Goal: Transaction & Acquisition: Purchase product/service

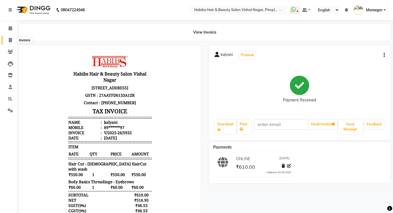
click at [8, 39] on span at bounding box center [11, 40] width 10 height 6
select select "service"
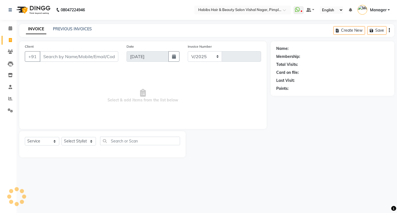
select select "5725"
type input "5933"
click at [90, 58] on input "Client" at bounding box center [79, 56] width 79 height 10
click at [85, 140] on select "Select Stylist [PERSON_NAME] Manager [PERSON_NAME] [PERSON_NAME] [MEDICAL_DATA]…" at bounding box center [79, 141] width 36 height 9
select select "39766"
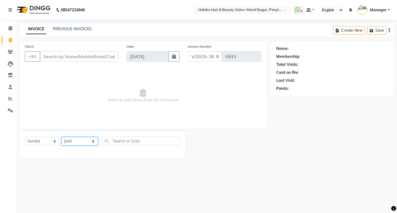
click at [61, 137] on select "Select Stylist [PERSON_NAME] Manager [PERSON_NAME] [PERSON_NAME] [MEDICAL_DATA]…" at bounding box center [79, 141] width 36 height 9
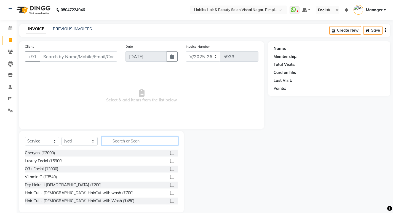
click at [120, 143] on input "text" at bounding box center [140, 141] width 76 height 9
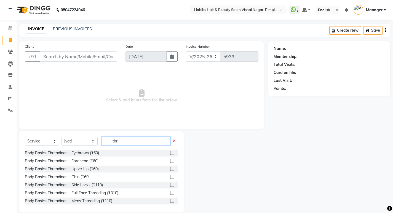
type input "thr"
click at [170, 152] on label at bounding box center [172, 153] width 4 height 4
click at [170, 152] on input "checkbox" at bounding box center [172, 153] width 4 height 4
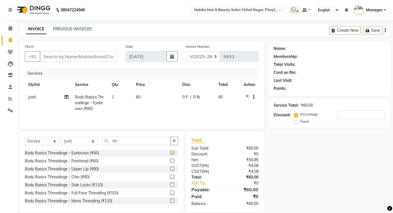
checkbox input "false"
click at [170, 168] on label at bounding box center [172, 169] width 4 height 4
click at [170, 168] on input "checkbox" at bounding box center [172, 169] width 4 height 4
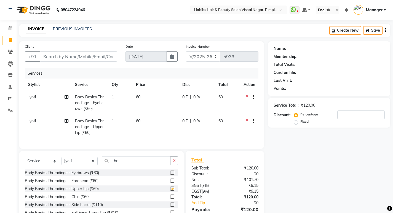
checkbox input "false"
click at [101, 56] on input "Client" at bounding box center [78, 56] width 77 height 10
type input "8/"
type input "0"
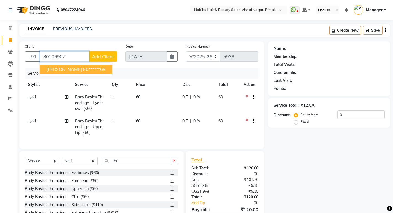
click at [83, 66] on ngb-highlight "80******69" at bounding box center [94, 69] width 23 height 6
type input "80******69"
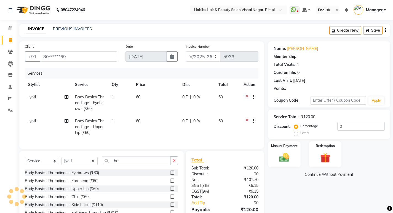
type input "20"
select select "2: Object"
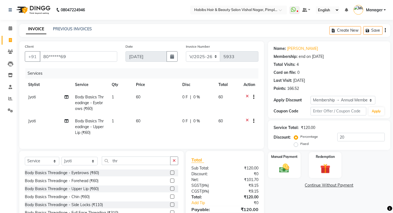
click at [172, 164] on button "button" at bounding box center [174, 161] width 8 height 9
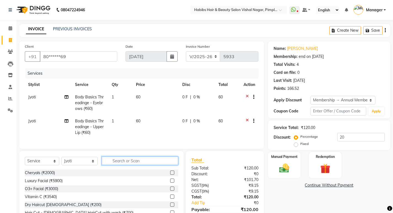
click at [166, 164] on input "text" at bounding box center [140, 161] width 76 height 9
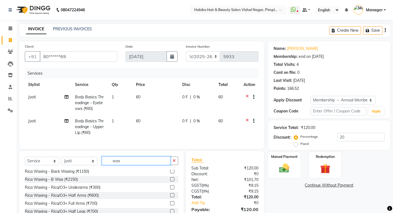
scroll to position [83, 0]
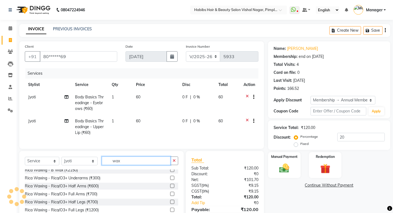
type input "wax"
click at [170, 180] on label at bounding box center [172, 178] width 4 height 4
click at [170, 180] on input "checkbox" at bounding box center [172, 178] width 4 height 4
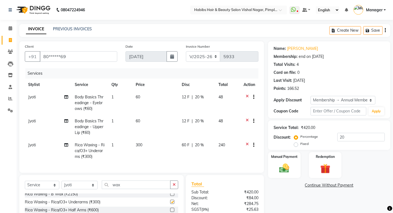
checkbox input "false"
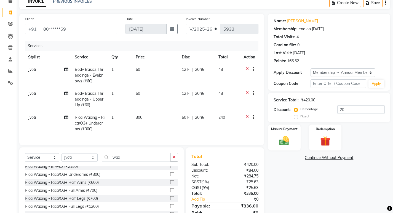
drag, startPoint x: 168, startPoint y: 194, endPoint x: 158, endPoint y: 179, distance: 17.7
click at [170, 192] on label at bounding box center [172, 190] width 4 height 4
click at [170, 192] on input "checkbox" at bounding box center [172, 191] width 4 height 4
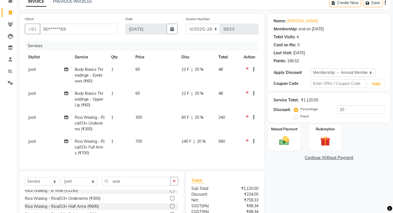
checkbox input "false"
click at [182, 126] on td "60 F | 20 %" at bounding box center [196, 123] width 37 height 24
drag, startPoint x: 182, startPoint y: 126, endPoint x: 193, endPoint y: 123, distance: 11.4
click at [182, 135] on td "140 F | 20 %" at bounding box center [196, 147] width 37 height 24
select select "39766"
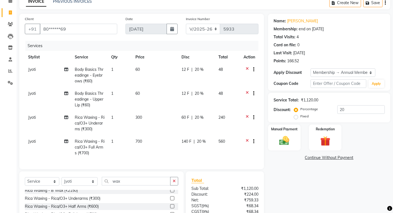
select select "39766"
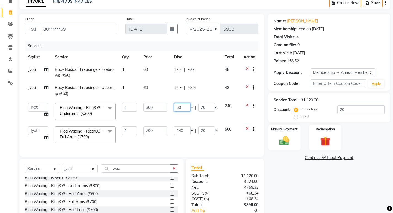
click at [186, 107] on input "60" at bounding box center [182, 107] width 17 height 9
type input "6"
type input "201"
click at [191, 118] on td "201 F | 20 %" at bounding box center [196, 111] width 51 height 23
select select "39766"
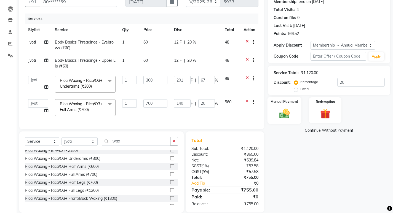
scroll to position [55, 0]
click at [291, 115] on img at bounding box center [284, 113] width 17 height 12
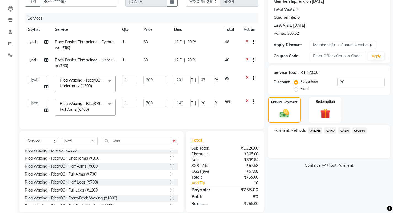
click at [316, 132] on span "ONLINE" at bounding box center [315, 130] width 14 height 6
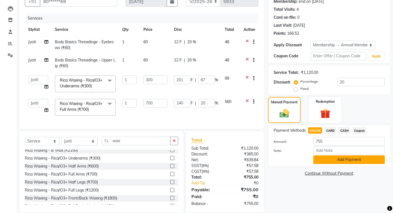
click at [342, 160] on button "Add Payment" at bounding box center [348, 159] width 71 height 9
click at [342, 160] on div "Name: [PERSON_NAME] Membership: end on [DATE] Total Visits: 4 Card on file: 0 L…" at bounding box center [331, 99] width 126 height 226
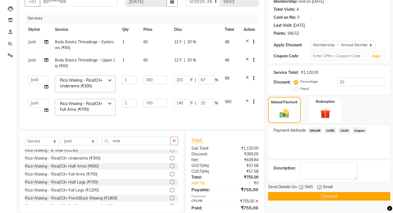
scroll to position [97, 0]
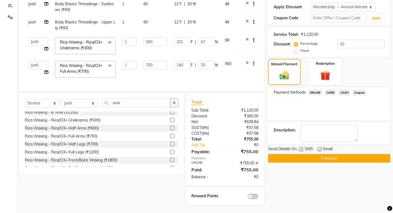
click at [256, 196] on span at bounding box center [252, 197] width 11 height 6
click at [258, 197] on input "checkbox" at bounding box center [258, 197] width 0 height 0
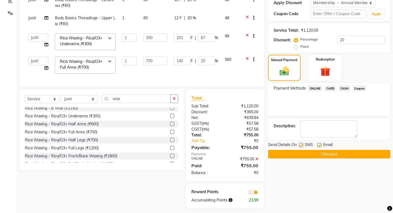
click at [324, 155] on button "Checkout" at bounding box center [329, 154] width 122 height 9
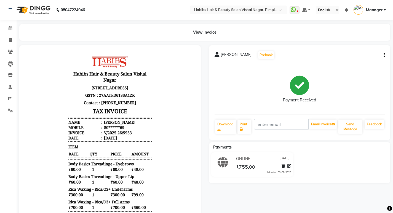
scroll to position [4, 0]
click at [8, 38] on span at bounding box center [11, 40] width 10 height 6
select select "5725"
select select "service"
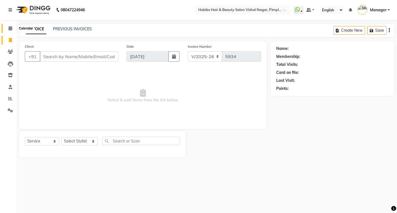
click at [8, 26] on span at bounding box center [11, 28] width 10 height 6
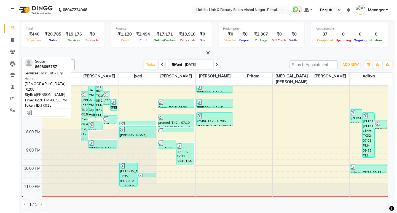
scroll to position [180, 0]
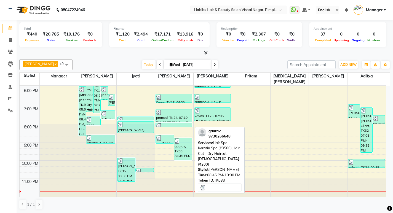
click at [185, 144] on div "gaurav, TK33, 08:45 PM-10:00 PM, Hair Spa - Keratin Spa (₹3500),Hair Cut - Dry …" at bounding box center [183, 149] width 18 height 22
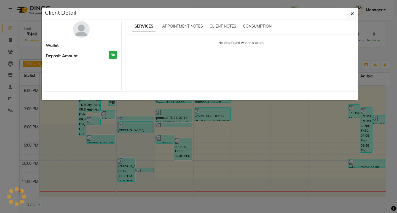
select select "3"
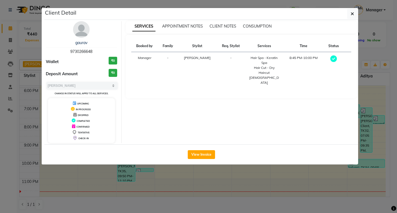
click at [246, 30] on div "SERVICES APPOINTMENT NOTES CLIENT NOTES CONSUMPTION" at bounding box center [241, 27] width 231 height 12
click at [249, 27] on span "CONSUMPTION" at bounding box center [257, 26] width 29 height 5
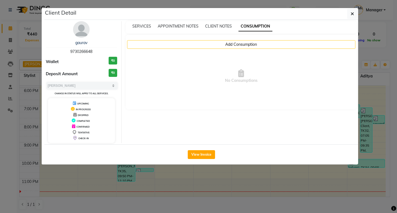
click at [236, 39] on div "Add Consumption No Consumptions" at bounding box center [241, 72] width 231 height 75
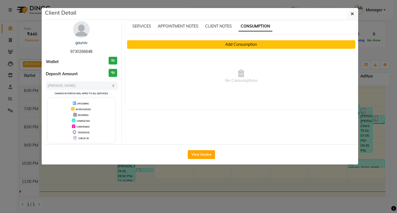
click at [235, 45] on button "Add Consumption" at bounding box center [241, 44] width 229 height 9
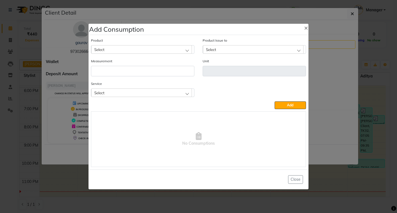
click at [173, 93] on div "Select" at bounding box center [141, 92] width 101 height 8
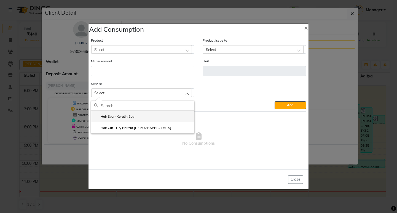
click at [157, 118] on li "Hair Spa - Keratin Spa" at bounding box center [142, 116] width 103 height 11
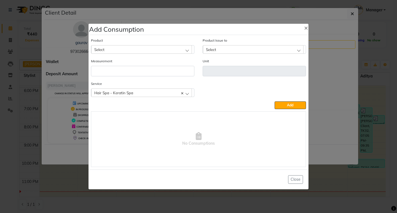
click at [158, 51] on div "Select" at bounding box center [141, 49] width 101 height 8
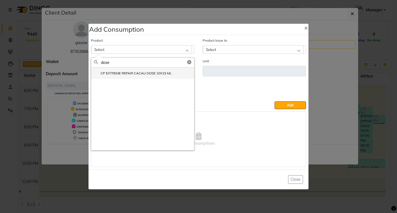
type input "dose"
click at [139, 74] on label "CP EXTREME REPAIR CACAU DOSE 10X15 ML" at bounding box center [133, 73] width 78 height 5
type input "ml"
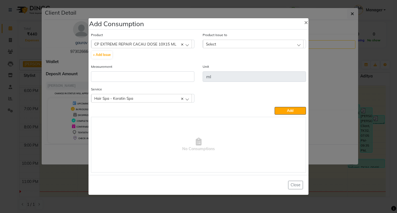
click at [142, 69] on div "Measurement" at bounding box center [142, 73] width 103 height 18
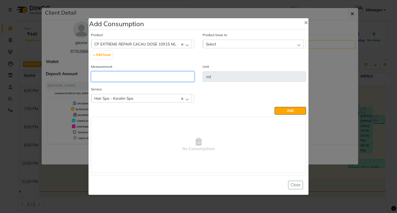
click at [144, 79] on input "number" at bounding box center [142, 76] width 103 height 10
type input "10"
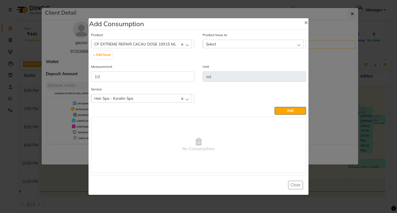
click at [254, 45] on div "Select" at bounding box center [253, 44] width 101 height 8
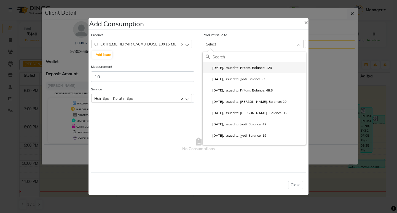
click at [254, 65] on label "[DATE], Issued to: Pritam, Balance: 128" at bounding box center [239, 67] width 66 height 5
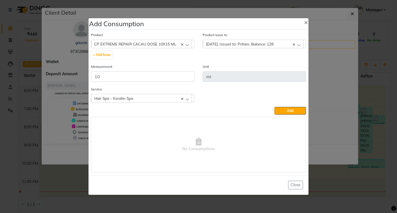
click at [287, 109] on button "Add" at bounding box center [290, 111] width 31 height 8
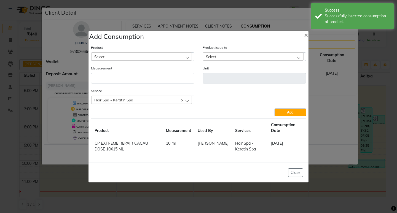
click at [137, 57] on div "Select" at bounding box center [141, 56] width 101 height 8
click at [137, 58] on div "Select" at bounding box center [141, 56] width 101 height 8
click at [137, 59] on div "Select" at bounding box center [141, 56] width 101 height 8
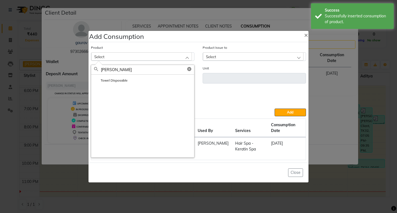
type input "[PERSON_NAME]"
click at [129, 81] on li "Towel Disposable" at bounding box center [142, 80] width 103 height 11
type input "pcs"
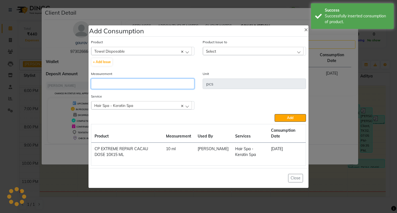
click at [129, 82] on input "number" at bounding box center [142, 84] width 103 height 10
type input "1"
click at [221, 52] on div "Select" at bounding box center [253, 51] width 101 height 8
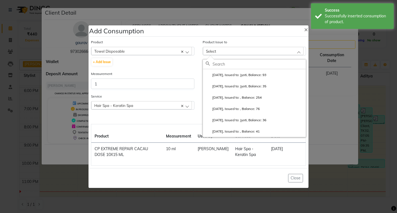
drag, startPoint x: 239, startPoint y: 72, endPoint x: 241, endPoint y: 74, distance: 3.1
click at [240, 72] on li "[DATE], Issued to: Jyoti, Balance: 93" at bounding box center [254, 74] width 103 height 11
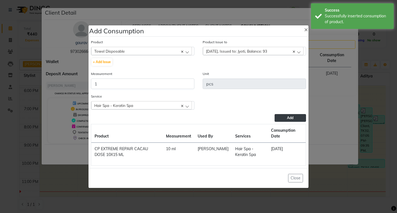
click at [282, 115] on button "Add" at bounding box center [290, 118] width 31 height 8
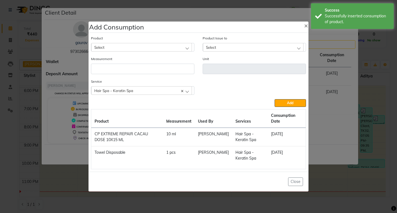
click at [172, 53] on div "Product Select 0-77 IGORA" at bounding box center [143, 45] width 112 height 21
click at [172, 48] on div "Select" at bounding box center [141, 47] width 101 height 8
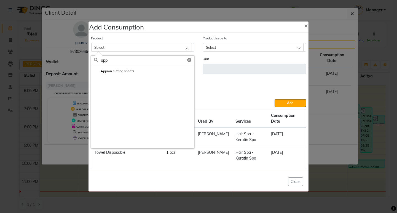
type input "app"
drag, startPoint x: 139, startPoint y: 72, endPoint x: 128, endPoint y: 71, distance: 11.1
click at [128, 71] on label "Appron cutting sheets" at bounding box center [114, 71] width 40 height 5
type input "pcs"
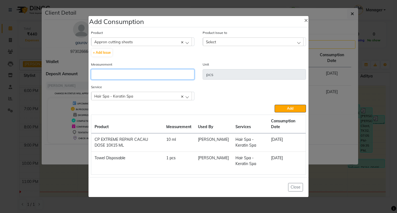
click at [125, 74] on input "number" at bounding box center [142, 74] width 103 height 10
type input "1"
drag, startPoint x: 241, startPoint y: 39, endPoint x: 226, endPoint y: 42, distance: 14.9
click at [226, 42] on div "Select" at bounding box center [253, 41] width 101 height 8
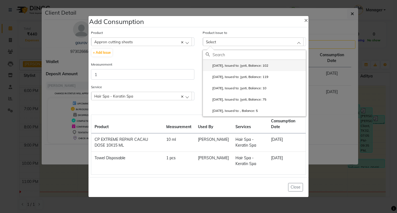
click at [231, 65] on label "[DATE], Issued to: Jyoti, Balance: 102" at bounding box center [237, 65] width 63 height 5
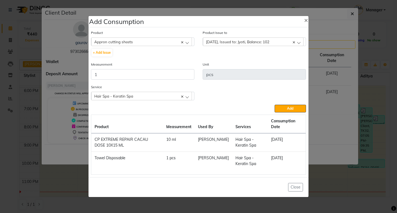
click at [289, 108] on span "Add" at bounding box center [290, 108] width 6 height 4
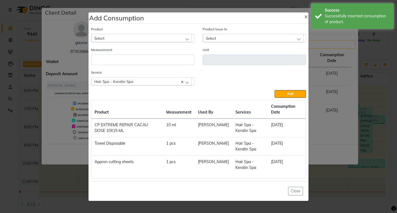
click at [148, 41] on div "Select" at bounding box center [141, 38] width 101 height 8
click at [148, 40] on div "Select" at bounding box center [141, 38] width 101 height 8
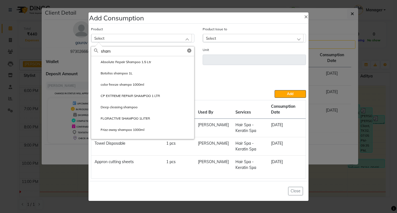
type input "sham"
click at [139, 108] on li "Deep cleasing shampoo" at bounding box center [142, 106] width 103 height 11
type input "ml"
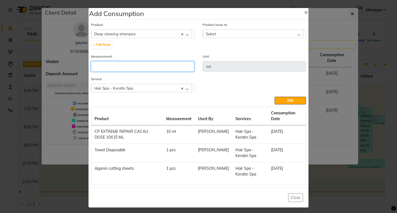
click at [126, 67] on input "number" at bounding box center [142, 66] width 103 height 10
type input "10"
click at [228, 36] on div "Select" at bounding box center [253, 33] width 101 height 8
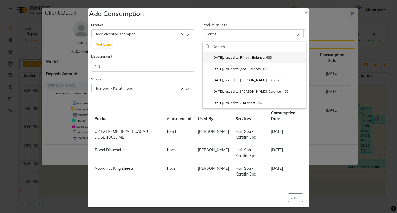
click at [251, 56] on label "[DATE], Issued to: Pritam, Balance: 680" at bounding box center [239, 57] width 66 height 5
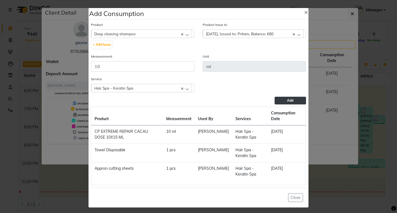
click at [287, 100] on span "Add" at bounding box center [290, 100] width 6 height 4
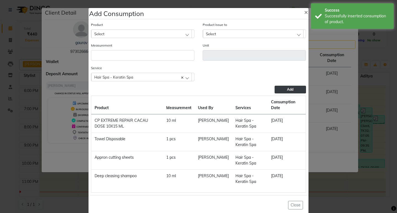
click at [155, 36] on div "Select" at bounding box center [141, 33] width 101 height 8
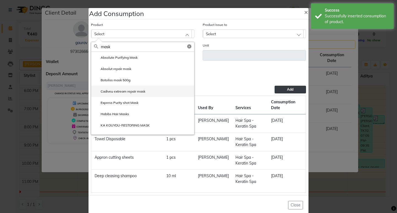
type input "mask"
drag, startPoint x: 144, startPoint y: 92, endPoint x: 143, endPoint y: 89, distance: 3.3
click at [144, 92] on li "Cadiveu extream repair mask" at bounding box center [142, 91] width 103 height 11
type input "ml"
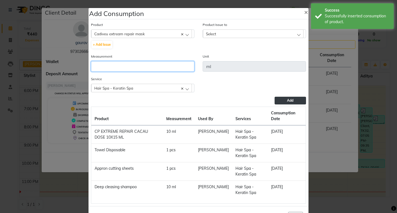
click at [139, 68] on input "number" at bounding box center [142, 66] width 103 height 10
type input "20"
click at [230, 37] on div "Select" at bounding box center [253, 33] width 101 height 8
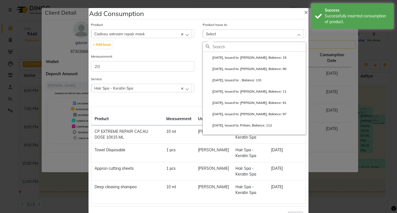
click at [234, 33] on div "Select" at bounding box center [253, 33] width 101 height 8
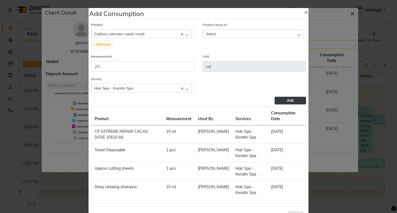
click at [238, 31] on div "Select" at bounding box center [253, 33] width 101 height 8
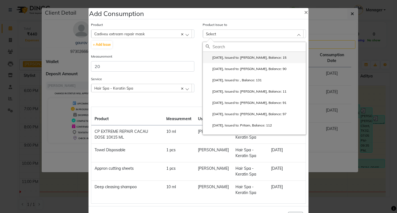
click at [265, 55] on li "[DATE], Issued to: [PERSON_NAME], Balance: 15" at bounding box center [254, 57] width 103 height 11
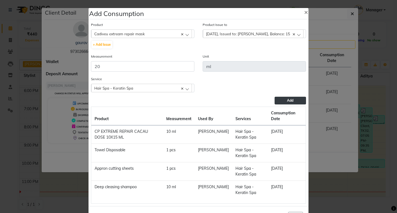
click at [289, 101] on span "Add" at bounding box center [290, 100] width 6 height 4
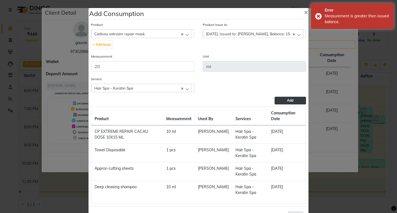
click at [287, 103] on button "Add" at bounding box center [290, 101] width 31 height 8
click at [268, 34] on span "[DATE], Issued to: [PERSON_NAME], Balance: 15" at bounding box center [248, 33] width 84 height 5
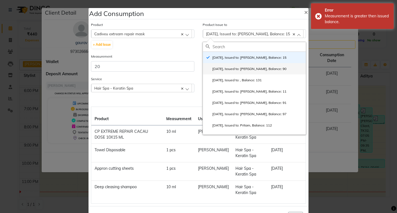
click at [281, 70] on label "[DATE], Issued to: [PERSON_NAME], Balance: 90" at bounding box center [246, 68] width 81 height 5
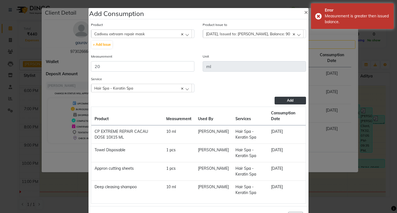
click at [288, 101] on span "Add" at bounding box center [290, 100] width 6 height 4
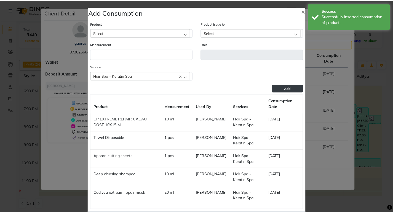
scroll to position [1, 0]
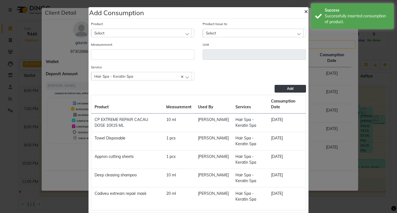
click at [301, 14] on button "×" at bounding box center [306, 10] width 13 height 15
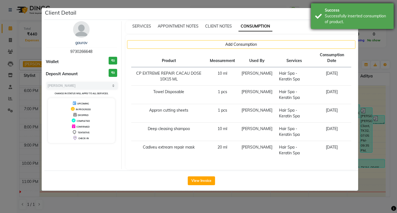
drag, startPoint x: 345, startPoint y: 14, endPoint x: 350, endPoint y: 13, distance: 5.0
click at [345, 14] on div "Successfully inserted consumption of product." at bounding box center [357, 19] width 65 height 12
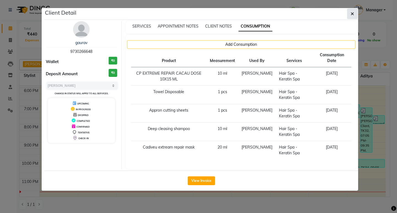
click at [350, 13] on button "button" at bounding box center [352, 14] width 10 height 10
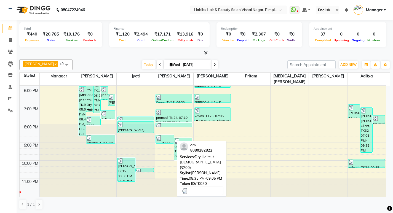
click at [170, 136] on div at bounding box center [164, 138] width 17 height 6
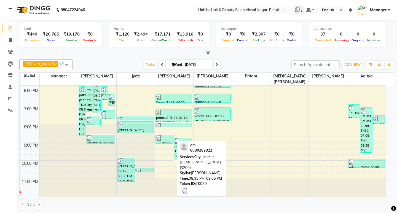
select select "3"
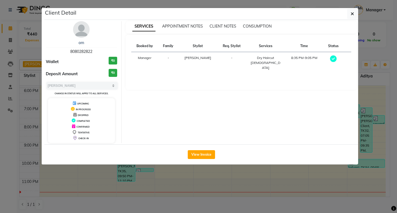
click at [278, 28] on div "SERVICES APPOINTMENT NOTES CLIENT NOTES CONSUMPTION" at bounding box center [238, 26] width 225 height 6
click at [270, 26] on span "CONSUMPTION" at bounding box center [257, 26] width 29 height 5
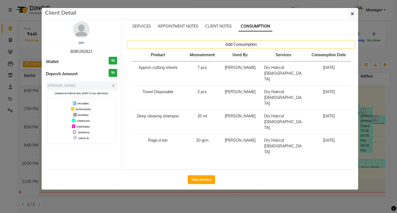
click at [354, 19] on div "Client Detail" at bounding box center [201, 14] width 314 height 12
click at [353, 17] on button "button" at bounding box center [352, 14] width 10 height 10
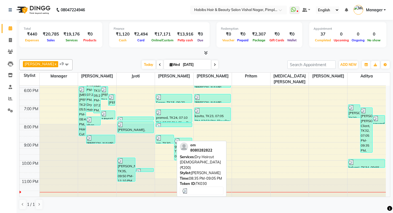
click at [161, 137] on img at bounding box center [159, 138] width 6 height 6
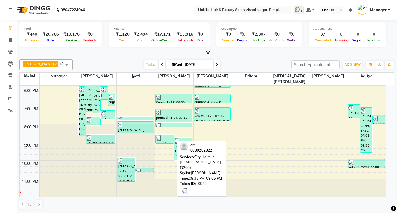
select select "3"
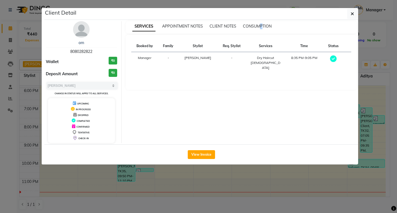
click at [262, 30] on div "SERVICES APPOINTMENT NOTES CLIENT NOTES CONSUMPTION" at bounding box center [241, 27] width 231 height 12
click at [262, 27] on span "CONSUMPTION" at bounding box center [257, 26] width 29 height 5
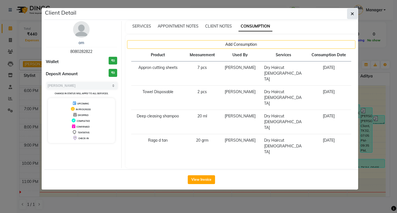
drag, startPoint x: 342, startPoint y: 14, endPoint x: 353, endPoint y: 14, distance: 10.8
click at [343, 14] on div "Client Detail" at bounding box center [201, 14] width 314 height 12
click at [357, 14] on button "button" at bounding box center [352, 14] width 10 height 10
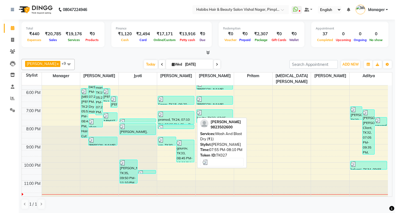
scroll to position [180, 0]
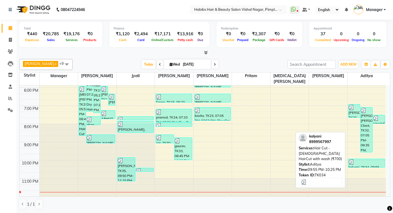
click at [368, 164] on div at bounding box center [366, 162] width 36 height 6
click at [366, 162] on div at bounding box center [366, 162] width 36 height 6
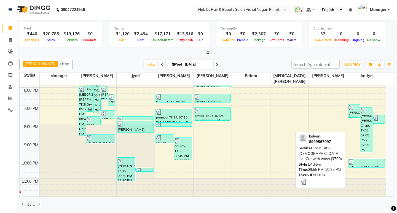
select select "3"
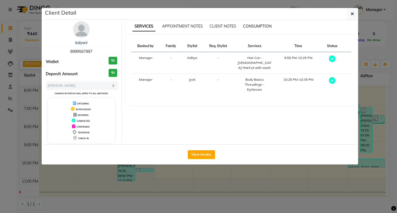
click at [259, 24] on span "CONSUMPTION" at bounding box center [257, 26] width 29 height 5
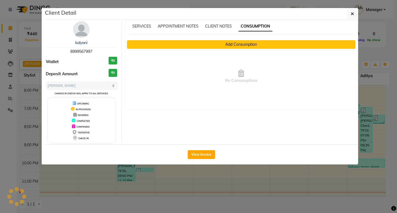
click at [257, 44] on button "Add Consumption" at bounding box center [241, 44] width 229 height 9
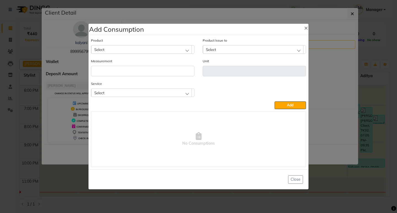
click at [187, 92] on div "Select" at bounding box center [141, 92] width 101 height 8
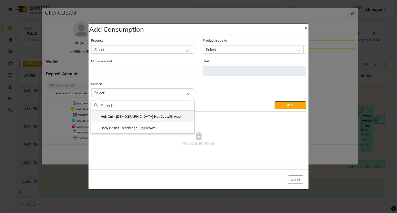
click at [156, 114] on label "Hair Cut - [DEMOGRAPHIC_DATA] HairCut with wash" at bounding box center [138, 116] width 88 height 5
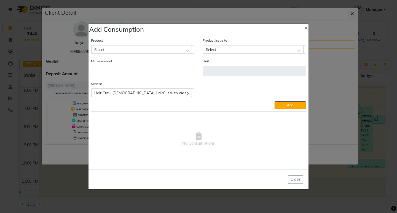
click at [137, 46] on div "Select" at bounding box center [141, 49] width 101 height 8
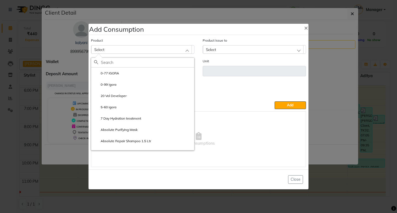
click at [137, 47] on div "Select" at bounding box center [141, 49] width 101 height 8
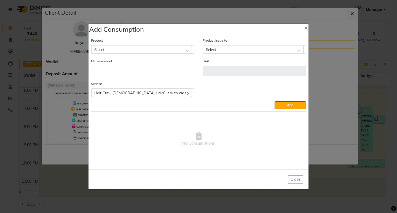
click at [137, 48] on div "Select" at bounding box center [141, 49] width 101 height 8
click at [155, 51] on div "Select" at bounding box center [141, 49] width 101 height 8
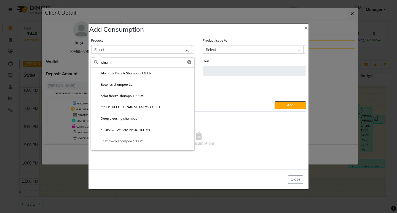
type input "sham"
click at [134, 118] on label "Deep cleasing shampoo" at bounding box center [116, 118] width 44 height 5
type input "ml"
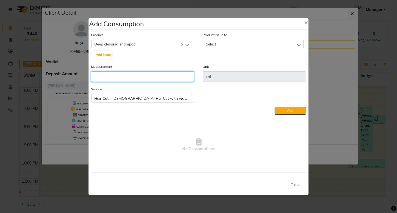
click at [126, 78] on input "number" at bounding box center [142, 76] width 103 height 10
type input "10"
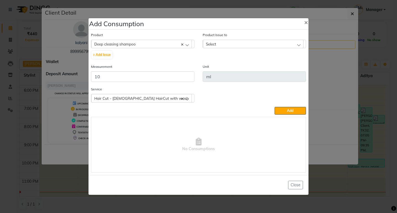
drag, startPoint x: 253, startPoint y: 43, endPoint x: 253, endPoint y: 47, distance: 4.4
click at [253, 43] on div "Select" at bounding box center [253, 44] width 101 height 8
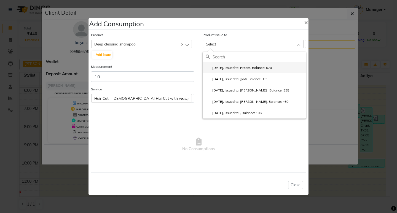
click at [255, 62] on li "[DATE], Issued to: Pritam, Balance: 670" at bounding box center [254, 67] width 103 height 11
click at [255, 62] on div "Product Issue to Select [DATE], Issued to: Pritam, Balance: 670 [DATE], Issued …" at bounding box center [254, 48] width 112 height 32
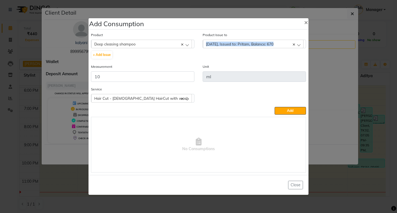
click at [289, 115] on div "Product Deep cleasing shampoo 0-77 IGORA + Add Issue Product Issue to [DATE], I…" at bounding box center [199, 102] width 218 height 143
click at [292, 109] on button "Add" at bounding box center [290, 111] width 31 height 8
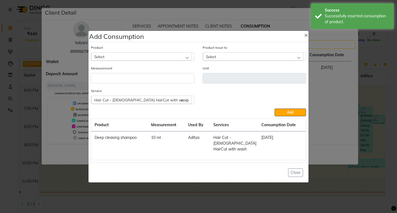
click at [168, 60] on div "Select" at bounding box center [141, 56] width 101 height 8
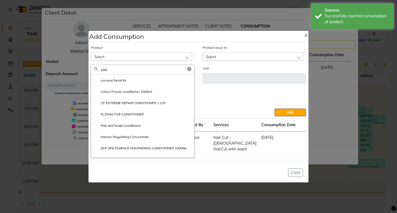
type input "con"
click at [163, 154] on li "SKP SPA ESSENCE NOURISHING CONDITIONER 1000ML" at bounding box center [142, 148] width 103 height 11
type input "ml"
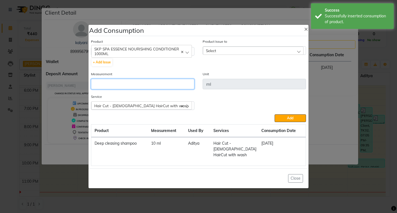
click at [149, 88] on input "number" at bounding box center [142, 84] width 103 height 10
type input "10"
click at [245, 52] on div "Select" at bounding box center [253, 51] width 101 height 8
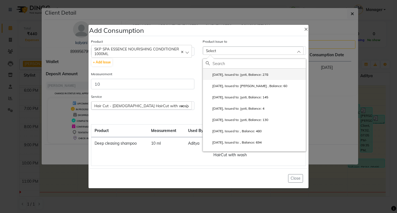
click at [268, 76] on label "[DATE], Issued to: Jyoti, Balance: 278" at bounding box center [237, 74] width 63 height 5
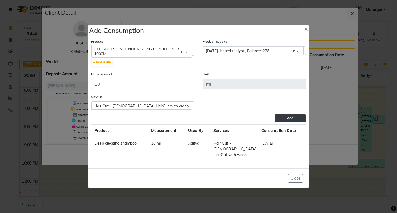
click at [288, 120] on span "Add" at bounding box center [290, 118] width 6 height 4
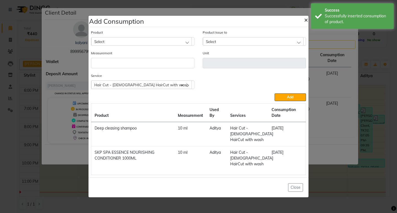
click at [301, 22] on button "×" at bounding box center [306, 19] width 13 height 15
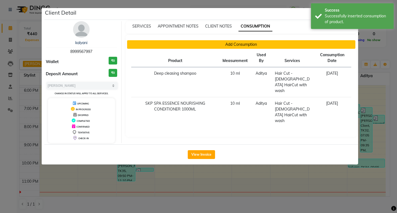
click at [192, 45] on button "Add Consumption" at bounding box center [241, 44] width 229 height 9
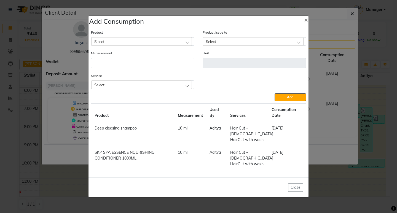
click at [170, 46] on div "Product Select" at bounding box center [143, 39] width 112 height 21
click at [169, 45] on div "Select" at bounding box center [141, 41] width 101 height 8
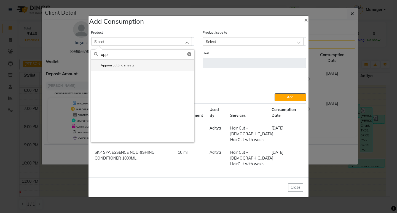
type input "app"
click at [126, 67] on label "Appron cutting sheets" at bounding box center [114, 65] width 40 height 5
type input "pcs"
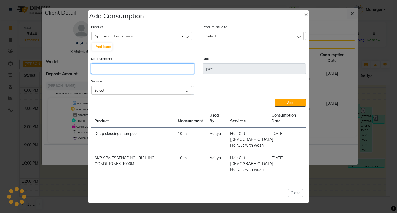
click at [126, 72] on input "number" at bounding box center [142, 68] width 103 height 10
type input "1"
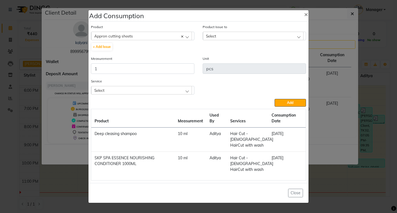
click at [154, 87] on div "Select" at bounding box center [141, 90] width 101 height 8
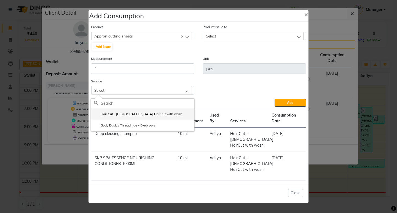
click at [159, 111] on li "Hair Cut - [DEMOGRAPHIC_DATA] HairCut with wash" at bounding box center [142, 113] width 103 height 11
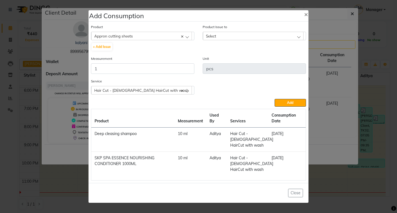
click at [255, 36] on div "Select" at bounding box center [253, 36] width 101 height 8
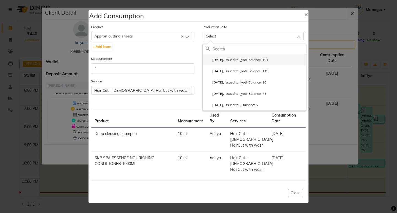
click at [266, 57] on li "[DATE], Issued to: Jyoti, Balance: 101" at bounding box center [254, 59] width 103 height 11
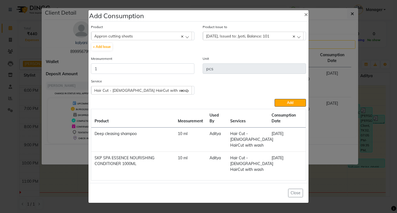
click at [285, 107] on div "Product Appron cutting sheets 0-77 IGORA + Add Issue Product Issue to [DATE], I…" at bounding box center [199, 102] width 218 height 159
click at [287, 104] on button "Add" at bounding box center [290, 103] width 31 height 8
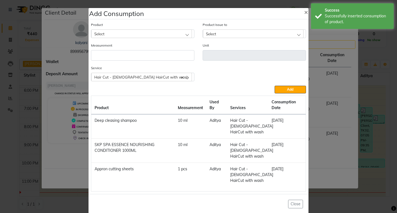
click at [303, 22] on div "Product Issue to Select [DATE], Issued to: Jyoti, Balance: 101 [DATE], Issued t…" at bounding box center [254, 30] width 103 height 16
click at [304, 21] on div "Product Select 0-77 IGORA Product Issue to Select [DATE], Issued to: Jyoti, Bal…" at bounding box center [199, 106] width 218 height 173
click at [304, 14] on span "×" at bounding box center [306, 12] width 4 height 8
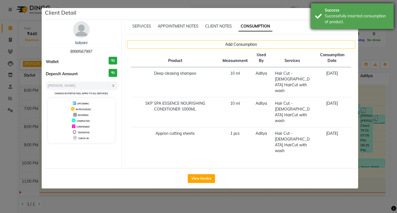
drag, startPoint x: 344, startPoint y: 14, endPoint x: 352, endPoint y: 12, distance: 7.6
click at [346, 14] on div "Successfully inserted consumption of product." at bounding box center [357, 19] width 65 height 12
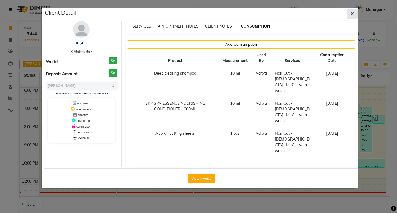
click at [352, 12] on div "Success" at bounding box center [357, 10] width 65 height 6
click at [352, 13] on icon "button" at bounding box center [352, 14] width 3 height 4
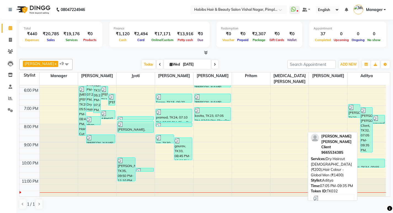
click at [367, 139] on div "[PERSON_NAME] [PERSON_NAME] Client, TK32, 07:05 PM-09:35 PM, Dry Haircut [DEMOG…" at bounding box center [366, 129] width 12 height 45
select select "3"
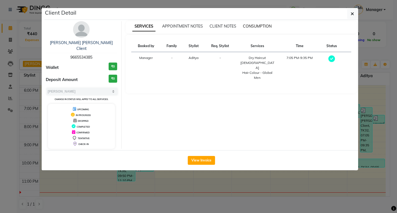
click at [261, 25] on span "CONSUMPTION" at bounding box center [257, 26] width 29 height 5
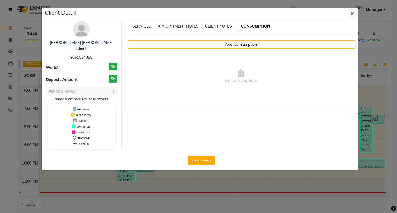
click at [256, 39] on div "Add Consumption No Consumptions" at bounding box center [241, 72] width 231 height 75
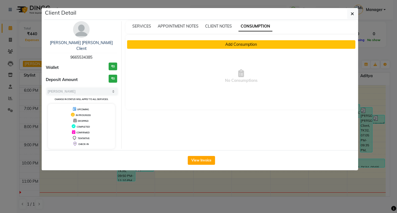
click at [257, 43] on button "Add Consumption" at bounding box center [241, 44] width 229 height 9
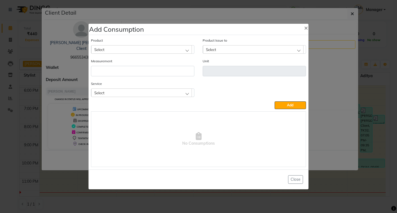
click at [159, 91] on div "Select" at bounding box center [141, 92] width 101 height 8
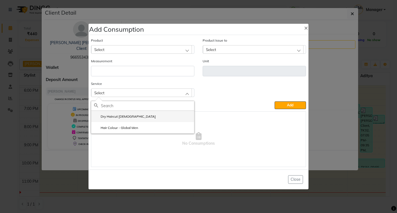
click at [148, 116] on li "Dry Haircut [DEMOGRAPHIC_DATA]" at bounding box center [142, 116] width 103 height 11
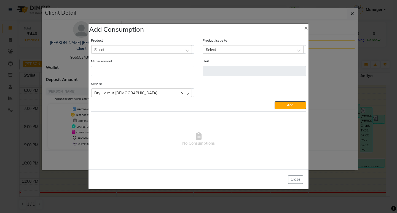
click at [148, 116] on span "No Consumptions" at bounding box center [198, 139] width 214 height 55
click at [147, 49] on div "Select" at bounding box center [141, 49] width 101 height 8
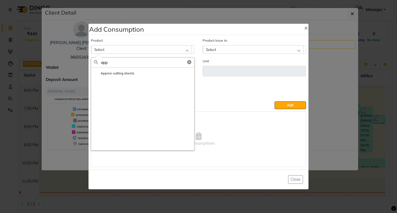
type input "app"
click at [130, 72] on label "Appron cutting sheets" at bounding box center [114, 73] width 40 height 5
type input "pcs"
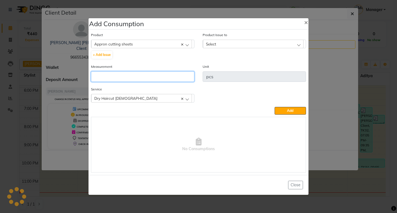
click at [130, 74] on input "number" at bounding box center [142, 76] width 103 height 10
type input "1"
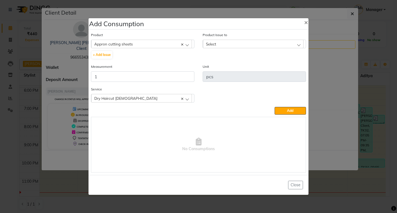
click at [248, 48] on div "Select" at bounding box center [253, 44] width 101 height 8
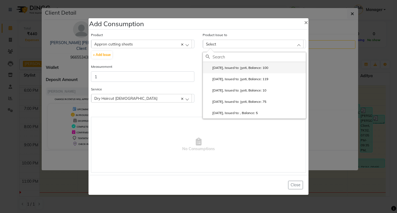
click at [257, 66] on label "[DATE], Issued to: Jyoti, Balance: 100" at bounding box center [237, 67] width 63 height 5
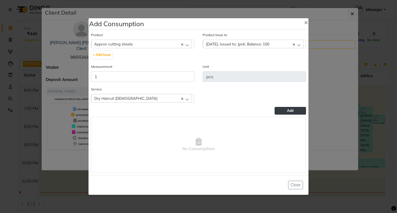
click at [284, 111] on button "Add" at bounding box center [290, 111] width 31 height 8
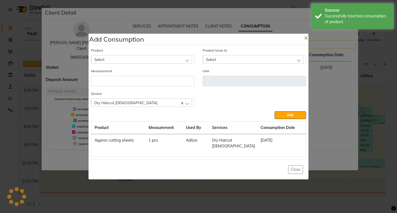
click at [172, 56] on div "Product Select 0-77 IGORA" at bounding box center [142, 55] width 103 height 16
click at [171, 59] on div "Select" at bounding box center [141, 59] width 101 height 8
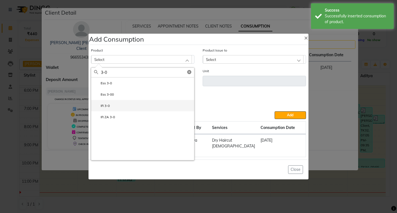
type input "3-0"
click at [116, 108] on li "IR 3-0" at bounding box center [142, 105] width 103 height 11
type input "ml"
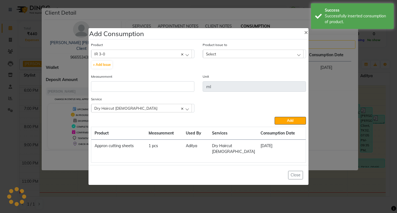
click at [116, 108] on div "Dry Haircut [DEMOGRAPHIC_DATA]" at bounding box center [141, 108] width 101 height 8
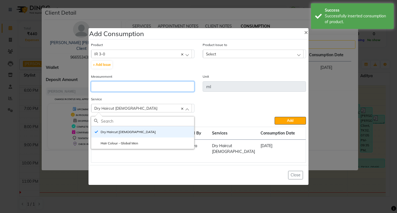
click at [122, 90] on input "number" at bounding box center [142, 86] width 103 height 10
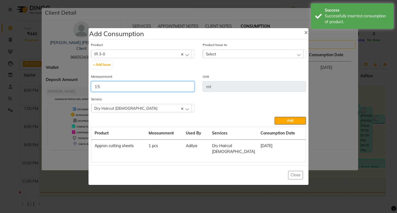
type input "15"
click at [243, 58] on div "Select" at bounding box center [253, 54] width 101 height 8
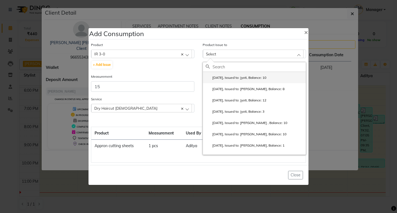
click at [258, 77] on li "[DATE], Issued to: Jyoti, Balance: 10" at bounding box center [254, 77] width 103 height 11
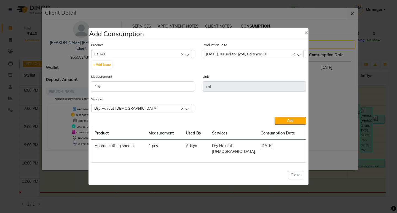
click at [282, 57] on div "[DATE], Issued to: Jyoti, Balance: 10" at bounding box center [253, 54] width 101 height 8
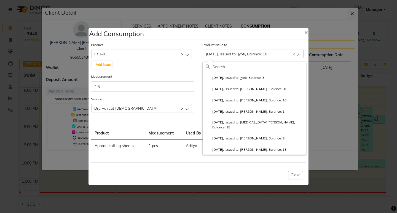
scroll to position [83, 0]
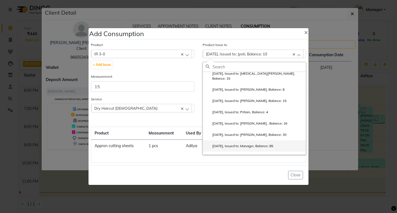
click at [273, 144] on label "[DATE], Issued to: Manager, Balance: 85" at bounding box center [240, 146] width 68 height 5
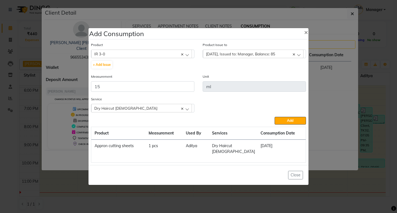
click at [289, 115] on div "Service Dry Haircut [DEMOGRAPHIC_DATA] Dry Haircut [DEMOGRAPHIC_DATA] Hair Colo…" at bounding box center [198, 106] width 223 height 21
click at [289, 121] on button "Add" at bounding box center [290, 121] width 31 height 8
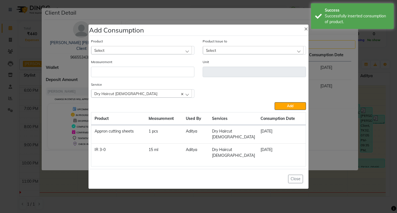
click at [154, 54] on div "Select" at bounding box center [141, 50] width 101 height 8
click at [155, 54] on div "Select" at bounding box center [141, 50] width 101 height 8
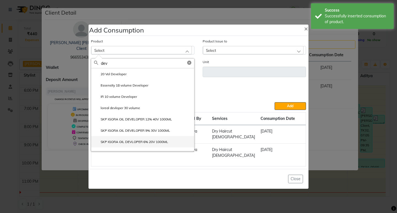
type input "dev"
click at [152, 144] on label "SKP IGORA OIL DEVLOPER 6% 20V 1000ML" at bounding box center [131, 141] width 74 height 5
type input "ml"
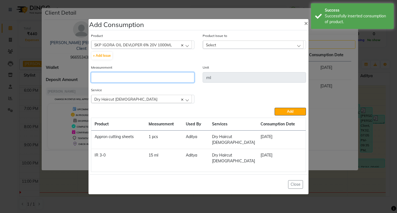
click at [131, 83] on input "number" at bounding box center [142, 77] width 103 height 10
type input "15"
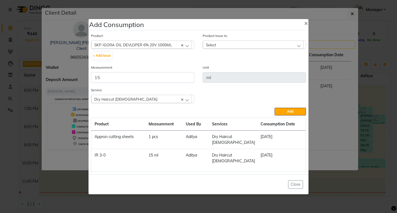
click at [235, 44] on div "Product Issue to Select [DATE], Issued to: Pritam, Balance: 167 [DATE], Issued …" at bounding box center [254, 41] width 103 height 16
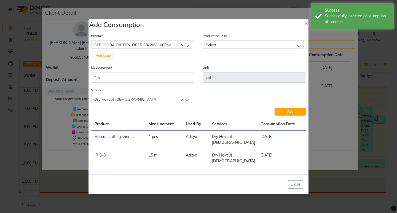
click at [236, 48] on div "Select" at bounding box center [253, 45] width 101 height 8
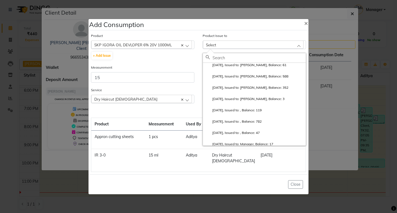
click at [256, 68] on label "[DATE], Issued to: [PERSON_NAME], Balance: 61" at bounding box center [246, 65] width 81 height 5
click at [256, 64] on div "Product Issue to Select [DATE], Issued to: Pritam, Balance: 167 [DATE], Issued …" at bounding box center [254, 49] width 112 height 32
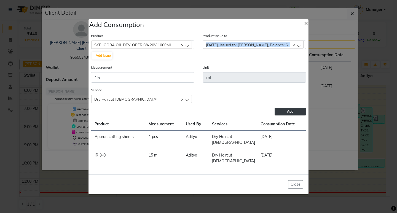
click at [281, 115] on button "Add" at bounding box center [290, 112] width 31 height 8
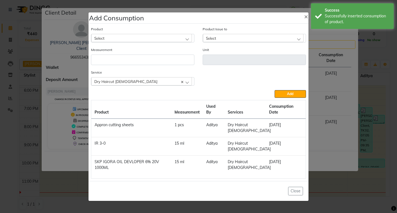
click at [133, 37] on div "Select" at bounding box center [141, 38] width 101 height 8
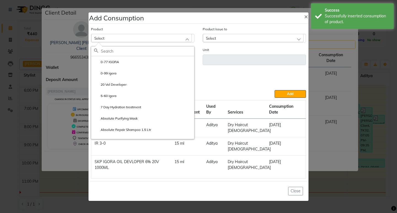
click at [133, 37] on div "Select" at bounding box center [141, 38] width 101 height 8
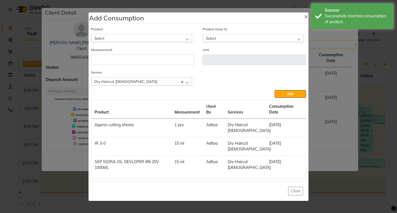
click at [133, 37] on div "Select" at bounding box center [141, 38] width 101 height 8
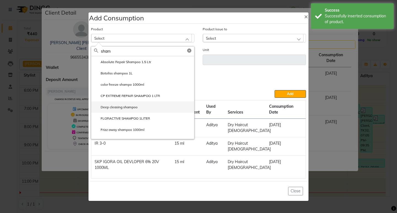
type input "sham"
click at [138, 105] on li "Deep cleasing shampoo" at bounding box center [142, 106] width 103 height 11
type input "ml"
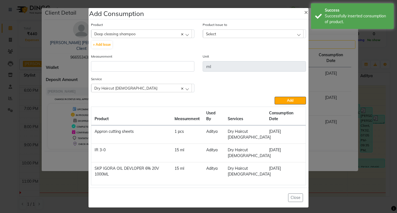
click at [169, 29] on div "Deep cleasing shampoo" at bounding box center [141, 33] width 101 height 8
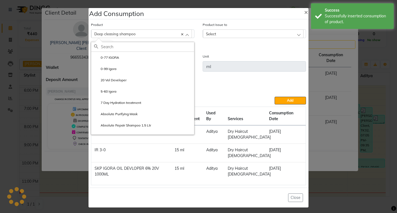
click at [174, 34] on div "Deep cleasing shampoo" at bounding box center [141, 33] width 101 height 8
click at [181, 34] on icon at bounding box center [182, 34] width 2 height 2
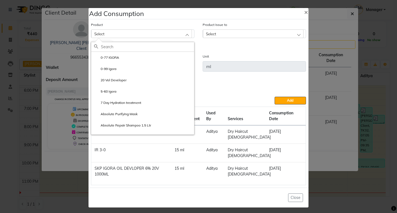
click at [174, 35] on div "Select" at bounding box center [141, 33] width 101 height 8
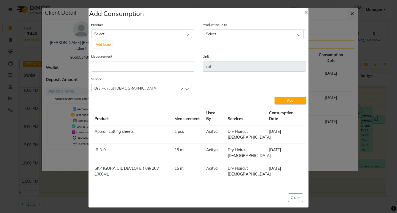
click at [174, 35] on div "Select" at bounding box center [141, 33] width 101 height 8
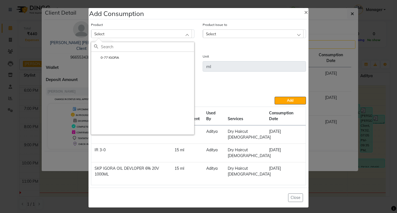
click at [168, 35] on div "Select" at bounding box center [141, 33] width 101 height 8
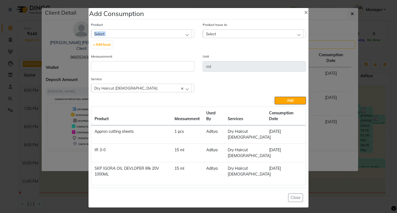
click at [168, 35] on div "Select" at bounding box center [141, 33] width 101 height 8
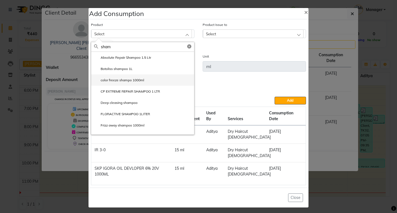
type input "sham"
click at [138, 82] on label "color freeze shampo 1000ml" at bounding box center [119, 80] width 50 height 5
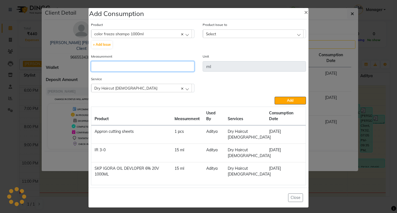
click at [139, 69] on input "number" at bounding box center [142, 66] width 103 height 10
type input "5"
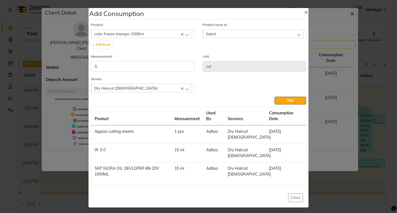
click at [216, 32] on div "Select" at bounding box center [253, 33] width 101 height 8
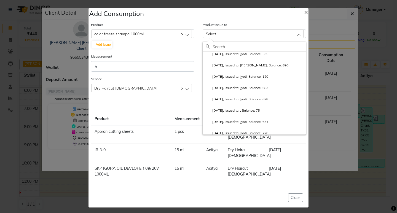
click at [240, 52] on div at bounding box center [254, 47] width 103 height 10
click at [242, 55] on label "[DATE], Issued to: Jyoti, Balance: 535" at bounding box center [237, 54] width 63 height 5
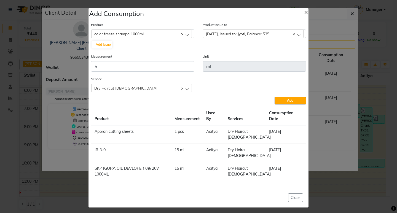
drag, startPoint x: 288, startPoint y: 101, endPoint x: 280, endPoint y: 101, distance: 8.3
click at [280, 101] on button "Add" at bounding box center [290, 101] width 31 height 8
click at [280, 101] on div "Add" at bounding box center [198, 101] width 215 height 8
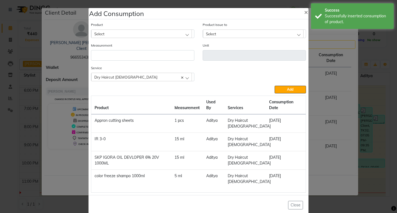
click at [132, 36] on div "Select" at bounding box center [141, 33] width 101 height 8
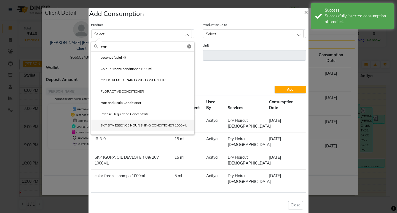
type input "con"
click at [163, 124] on label "SKP SPA ESSENCE NOURISHING CONDITIONER 1000ML" at bounding box center [140, 125] width 93 height 5
type input "ml"
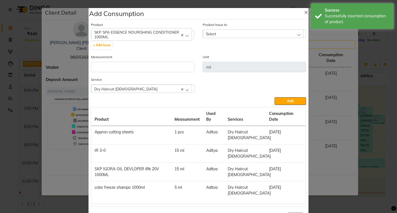
drag, startPoint x: 141, startPoint y: 60, endPoint x: 141, endPoint y: 63, distance: 3.0
click at [141, 60] on div "Measurement" at bounding box center [142, 63] width 103 height 18
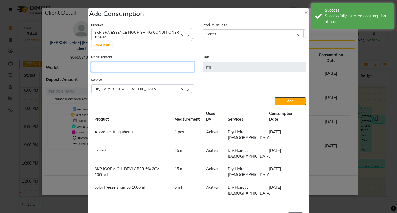
click at [140, 65] on input "number" at bounding box center [142, 67] width 103 height 10
drag, startPoint x: 140, startPoint y: 65, endPoint x: 127, endPoint y: 70, distance: 14.2
click at [127, 70] on input "number" at bounding box center [142, 67] width 103 height 10
type input "5"
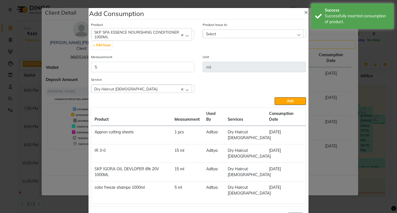
click at [212, 32] on span "Select" at bounding box center [211, 33] width 10 height 5
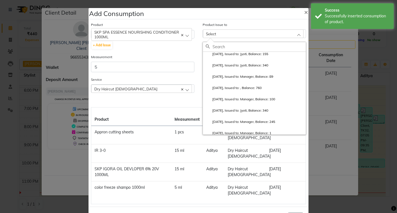
click at [241, 52] on label "[DATE], Issued to: Jyoti, Balance: 155" at bounding box center [237, 54] width 63 height 5
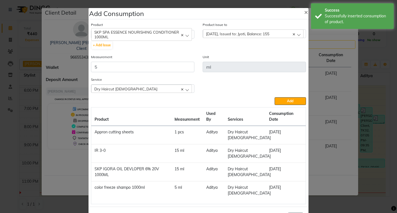
click at [292, 99] on button "Add" at bounding box center [290, 101] width 31 height 8
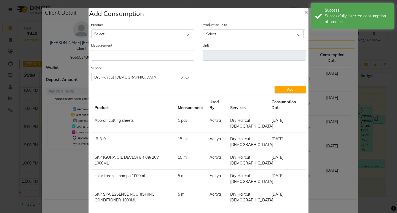
click at [159, 34] on div "Select" at bounding box center [141, 33] width 101 height 8
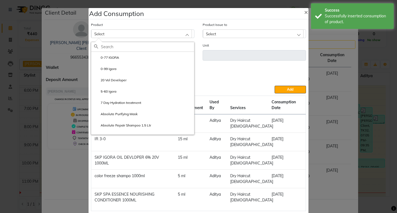
type input "r"
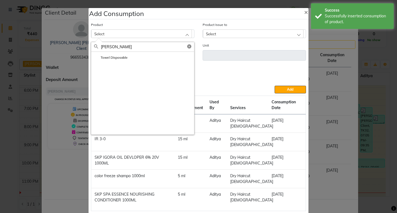
type input "[PERSON_NAME]"
click at [130, 57] on li "Towel Disposable" at bounding box center [142, 57] width 103 height 11
type input "pcs"
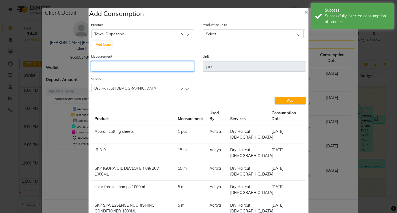
drag, startPoint x: 130, startPoint y: 57, endPoint x: 129, endPoint y: 63, distance: 6.4
click at [130, 61] on input "number" at bounding box center [142, 66] width 103 height 10
type input "1"
click at [211, 34] on span "Select" at bounding box center [211, 33] width 10 height 5
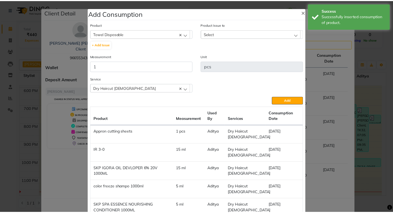
scroll to position [0, 0]
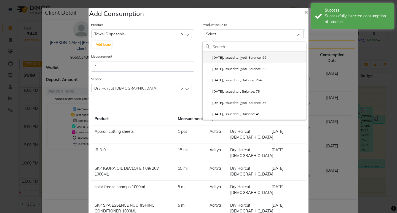
click at [248, 57] on label "[DATE], Issued to: Jyoti, Balance: 92" at bounding box center [236, 57] width 61 height 5
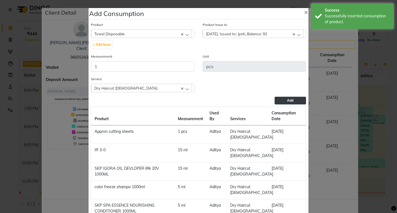
drag, startPoint x: 292, startPoint y: 95, endPoint x: 293, endPoint y: 98, distance: 3.6
click at [292, 96] on div "Service Dry Haircut [DEMOGRAPHIC_DATA] Dry Haircut [DEMOGRAPHIC_DATA] Hair Colo…" at bounding box center [198, 86] width 223 height 21
click at [293, 98] on button "Add" at bounding box center [290, 101] width 31 height 8
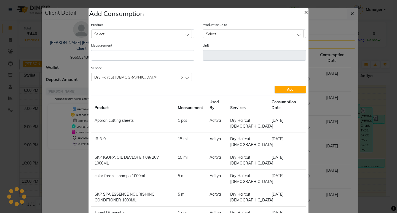
click at [304, 13] on span "×" at bounding box center [306, 12] width 4 height 8
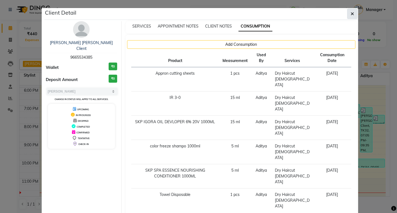
click at [348, 13] on button "button" at bounding box center [352, 14] width 10 height 10
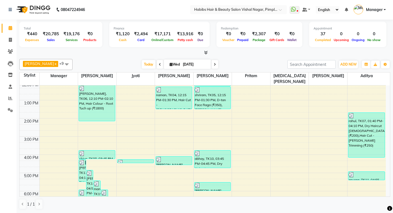
scroll to position [152, 0]
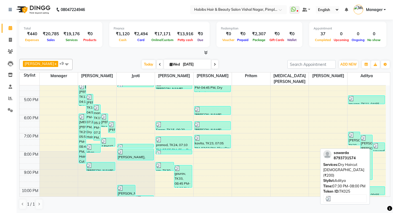
click at [378, 146] on div at bounding box center [378, 146] width 11 height 6
select select "3"
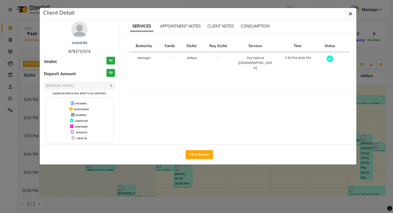
click at [378, 146] on ngb-modal-window "Client Detail sawarda 8793731574 Wallet ₹0 Deposit Amount ₹0 Select MARK DONE U…" at bounding box center [196, 106] width 393 height 213
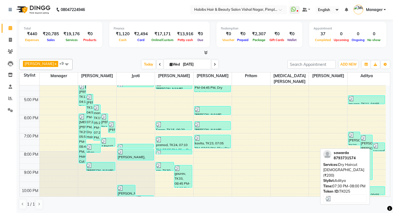
click at [378, 146] on div at bounding box center [378, 146] width 11 height 6
select select "3"
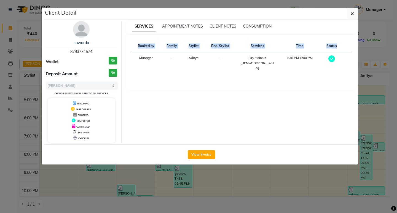
click at [378, 146] on ngb-modal-window "Client Detail sawarda 8793731574 Wallet ₹0 Deposit Amount ₹0 Select MARK DONE U…" at bounding box center [198, 106] width 397 height 213
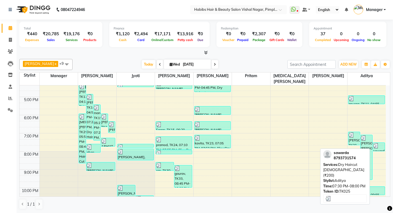
click at [375, 147] on img at bounding box center [376, 146] width 6 height 6
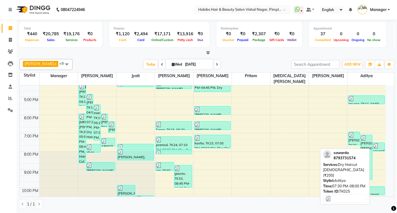
select select "3"
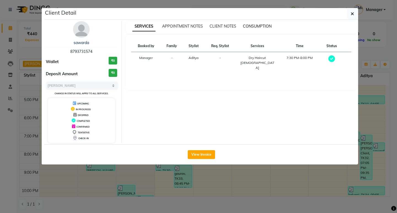
click at [251, 24] on span "CONSUMPTION" at bounding box center [257, 26] width 29 height 5
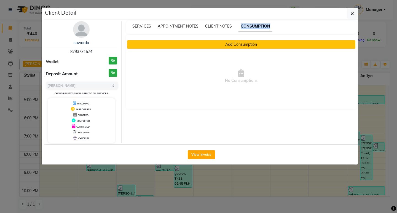
click at [243, 43] on button "Add Consumption" at bounding box center [241, 44] width 229 height 9
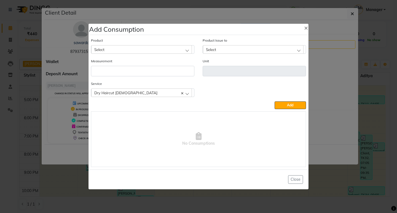
click at [135, 54] on div "Product Select" at bounding box center [143, 47] width 112 height 21
click at [135, 52] on div "Select" at bounding box center [141, 49] width 101 height 8
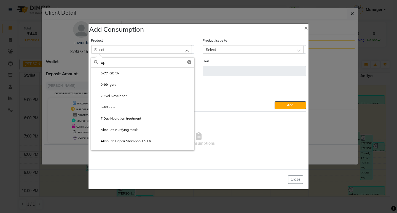
type input "app"
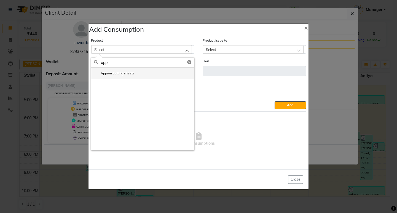
click at [127, 74] on label "Appron cutting sheets" at bounding box center [114, 73] width 40 height 5
type input "pcs"
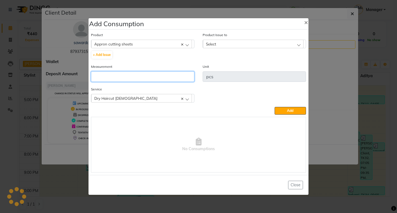
click at [126, 76] on input "number" at bounding box center [142, 76] width 103 height 10
type input "1"
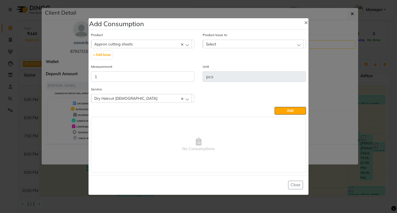
click at [220, 44] on div "Select" at bounding box center [253, 44] width 101 height 8
click at [231, 49] on div "Product Issue to Select [DATE], Issued to: Jyoti, Balance: 99 [DATE], Issued to…" at bounding box center [254, 48] width 112 height 32
click at [233, 44] on div "Select" at bounding box center [253, 44] width 101 height 8
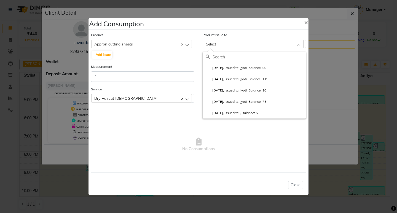
click at [251, 68] on label "[DATE], Issued to: Jyoti, Balance: 99" at bounding box center [236, 67] width 61 height 5
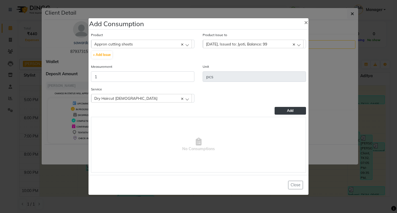
click at [288, 107] on div "Product Appron cutting sheets 0-77 IGORA + Add Issue Product Issue to [DATE], I…" at bounding box center [199, 102] width 218 height 143
click at [288, 110] on span "Add" at bounding box center [290, 111] width 6 height 4
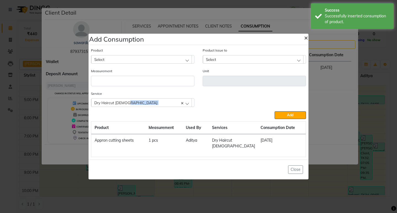
drag, startPoint x: 305, startPoint y: 38, endPoint x: 312, endPoint y: 38, distance: 7.2
click at [307, 38] on span "×" at bounding box center [306, 37] width 4 height 8
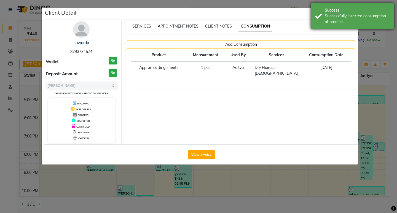
click at [352, 12] on div "Success" at bounding box center [357, 10] width 65 height 6
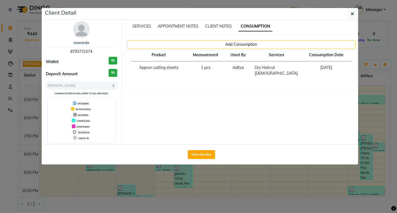
click at [352, 12] on div "Success" at bounding box center [357, 10] width 65 height 6
drag, startPoint x: 353, startPoint y: 4, endPoint x: 354, endPoint y: 8, distance: 3.6
click at [353, 4] on ngb-modal-window "Client Detail sawarda 8793731574 Wallet ₹0 Deposit Amount ₹0 Select MARK DONE U…" at bounding box center [198, 106] width 397 height 213
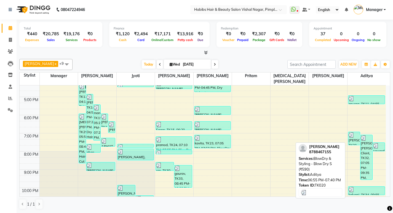
click at [357, 138] on div "[PERSON_NAME], TK20, 06:55 PM-07:40 PM, BlowDry & Styling - Blow Dry S (₹590)" at bounding box center [354, 138] width 12 height 13
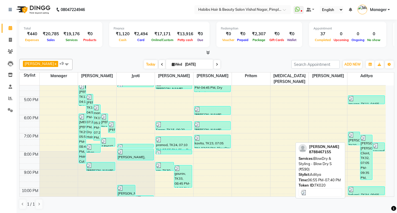
select select "3"
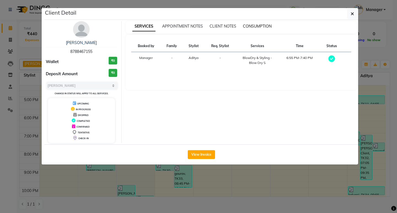
click at [254, 27] on span "CONSUMPTION" at bounding box center [257, 26] width 29 height 5
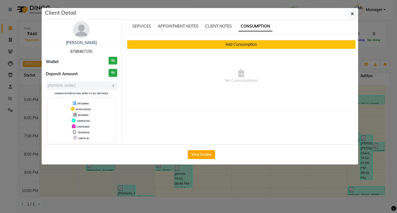
click at [246, 45] on button "Add Consumption" at bounding box center [241, 44] width 229 height 9
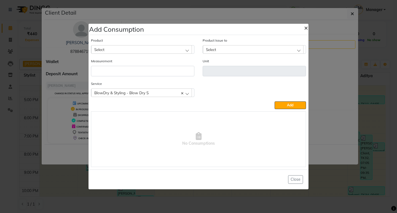
click at [308, 31] on span "×" at bounding box center [306, 27] width 4 height 8
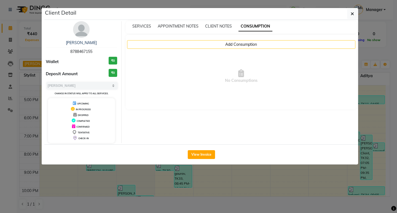
click at [344, 18] on div "Client Detail" at bounding box center [201, 14] width 314 height 12
click at [355, 15] on button "button" at bounding box center [352, 14] width 10 height 10
click at [355, 15] on div "Client Detail [PERSON_NAME] 8788467155 Wallet ₹0 Deposit Amount ₹0 Select MARK …" at bounding box center [201, 86] width 314 height 157
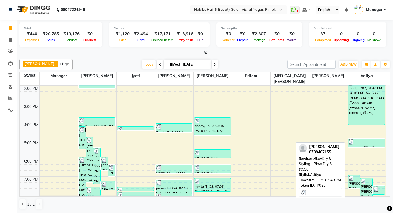
scroll to position [97, 0]
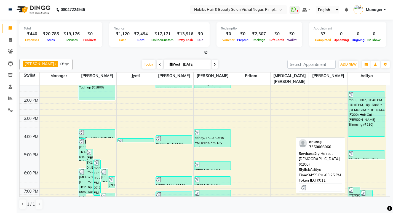
click at [365, 155] on div at bounding box center [366, 154] width 36 height 6
select select "3"
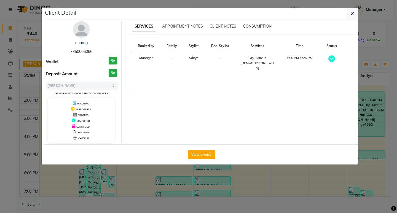
click at [264, 27] on span "CONSUMPTION" at bounding box center [257, 26] width 29 height 5
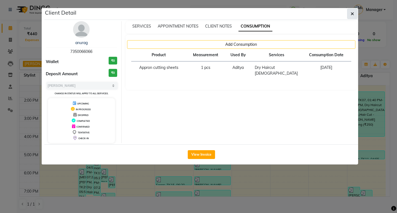
click at [351, 15] on icon "button" at bounding box center [352, 14] width 3 height 4
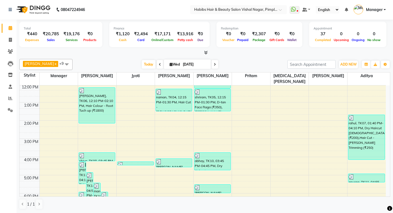
scroll to position [42, 0]
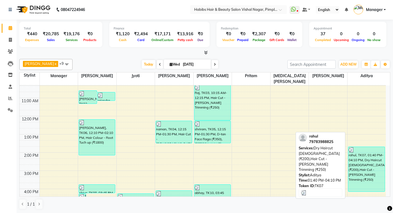
click at [369, 157] on div "rahul, TK07, 01:40 PM-04:10 PM, Dry Haircut [DEMOGRAPHIC_DATA] (₹200),Hair Cut …" at bounding box center [366, 169] width 36 height 45
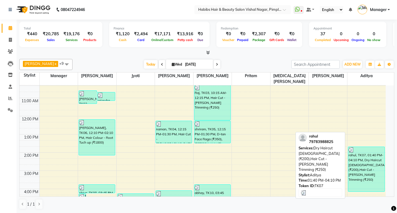
select select "3"
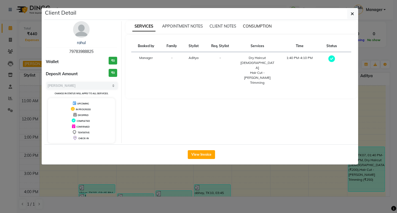
click at [264, 28] on span "CONSUMPTION" at bounding box center [257, 26] width 29 height 5
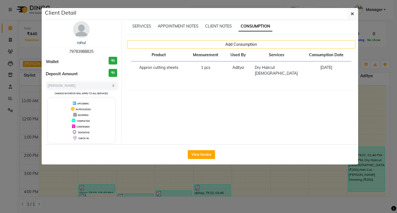
click at [355, 15] on button "button" at bounding box center [352, 14] width 10 height 10
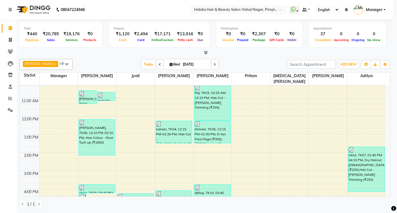
click at [354, 15] on button "Add Consumption" at bounding box center [241, 17] width 229 height 9
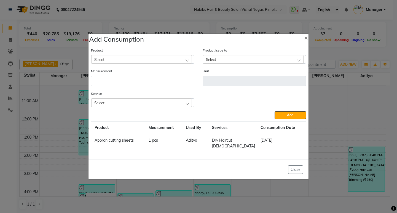
click at [388, 66] on ngb-modal-window "Add Consumption × Product Select Product Issue to Select Measurement Unit Servi…" at bounding box center [198, 106] width 397 height 213
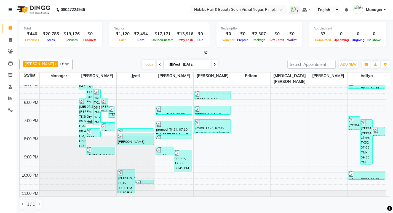
scroll to position [180, 0]
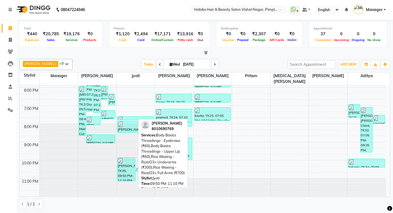
click at [124, 166] on div "[PERSON_NAME], TK35, 09:50 PM-11:10 PM, Body Basics Threadinge - Eyebrows (₹60)…" at bounding box center [126, 169] width 18 height 23
select select "3"
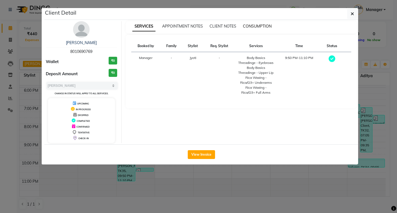
click at [268, 26] on span "CONSUMPTION" at bounding box center [257, 26] width 29 height 5
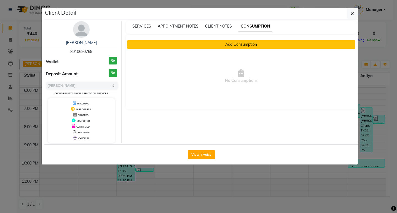
click at [225, 43] on button "Add Consumption" at bounding box center [241, 44] width 229 height 9
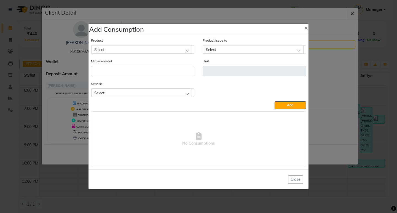
click at [157, 49] on div "Select" at bounding box center [141, 49] width 101 height 8
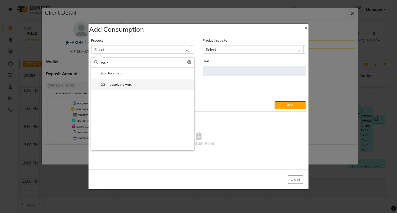
type input "wax"
click at [141, 85] on li "O3+ liposoluble wax" at bounding box center [142, 84] width 103 height 11
type input "grm"
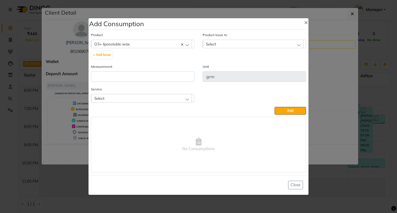
click at [248, 42] on div "Select" at bounding box center [253, 44] width 101 height 8
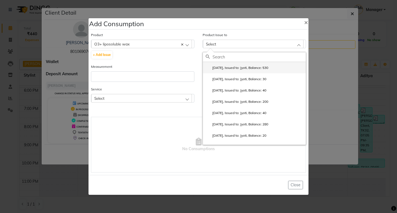
click at [249, 66] on label "[DATE], Issued to: Jyoti, Balance: 530" at bounding box center [237, 67] width 63 height 5
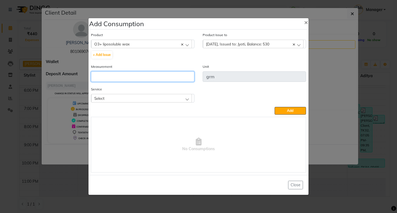
click at [184, 78] on input "number" at bounding box center [142, 76] width 103 height 10
type input "50"
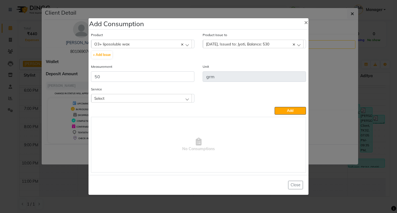
click at [173, 100] on div "Select" at bounding box center [141, 98] width 101 height 8
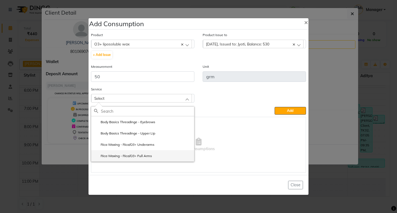
click at [159, 151] on li "Rica Waxing - Rica/O3+ Full Arms" at bounding box center [142, 155] width 103 height 11
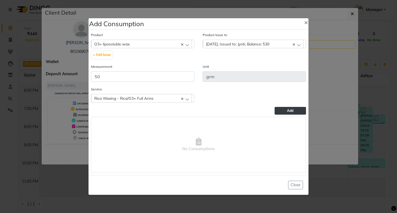
click at [294, 112] on button "Add" at bounding box center [290, 111] width 31 height 8
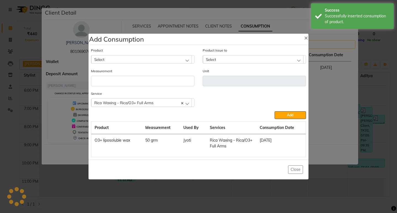
click at [173, 59] on div "Select" at bounding box center [141, 59] width 101 height 8
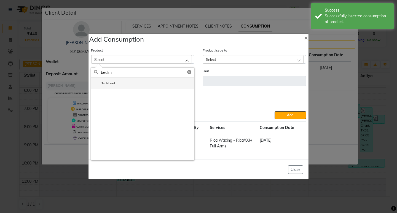
type input "bedsh"
click at [139, 79] on li "Bedsheet" at bounding box center [142, 82] width 103 height 11
type input "pcs"
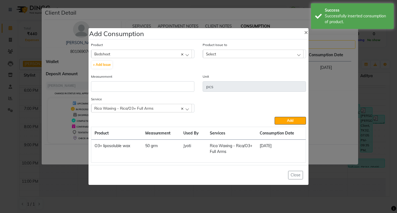
click at [229, 54] on div "Select" at bounding box center [253, 54] width 101 height 8
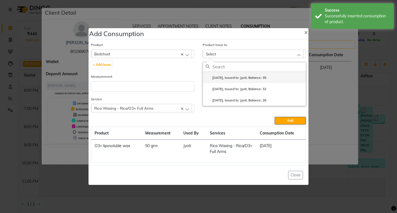
click at [232, 77] on label "[DATE], Issued to: Jyoti, Balance: 35" at bounding box center [236, 77] width 61 height 5
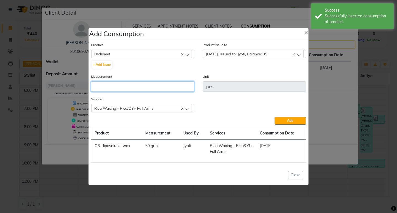
click at [190, 86] on input "number" at bounding box center [142, 86] width 103 height 10
type input "1"
click at [286, 122] on button "Add" at bounding box center [290, 121] width 31 height 8
click at [286, 122] on div "Add" at bounding box center [198, 121] width 215 height 8
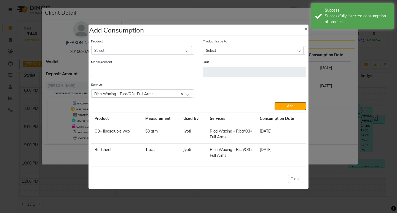
click at [158, 47] on div "Select" at bounding box center [141, 50] width 101 height 8
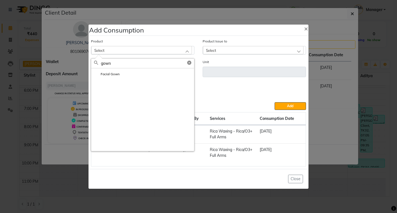
type input "gown"
click at [146, 71] on li "Facial Gown" at bounding box center [142, 73] width 103 height 11
type input "ml"
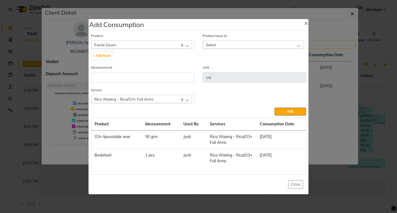
click at [255, 43] on div "Select" at bounding box center [253, 45] width 101 height 8
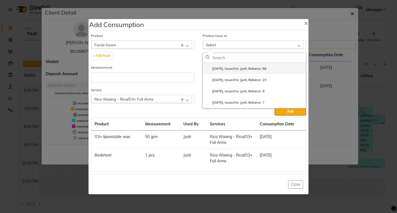
click at [259, 72] on li "[DATE], Issued to: Jyoti, Balance: 58" at bounding box center [254, 68] width 103 height 11
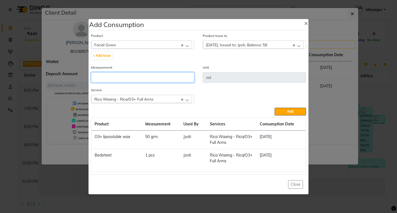
click at [189, 79] on input "number" at bounding box center [142, 77] width 103 height 10
type input "1"
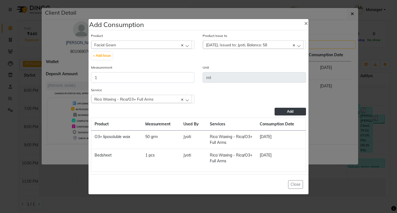
click at [283, 114] on button "Add" at bounding box center [290, 112] width 31 height 8
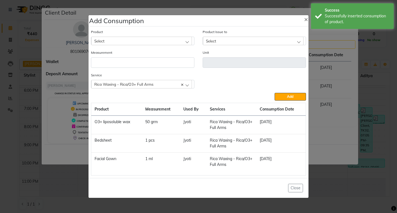
click at [29, 45] on ngb-modal-window "Add Consumption × Product Select 0-77 IGORA Product Issue to Select [DATE], Iss…" at bounding box center [198, 106] width 397 height 213
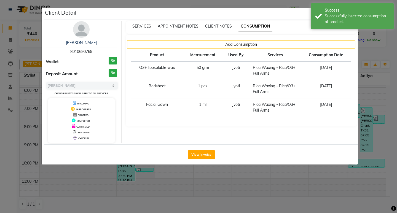
click at [8, 38] on ngb-modal-window "Client Detail [PERSON_NAME] 8010690769 Wallet ₹0 Deposit Amount ₹0 Select MARK …" at bounding box center [198, 106] width 397 height 213
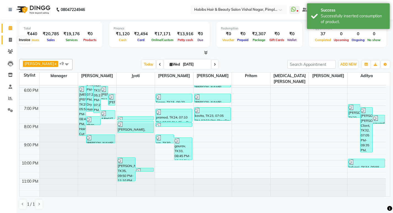
click at [10, 39] on icon at bounding box center [10, 40] width 3 height 4
select select "5725"
select select "service"
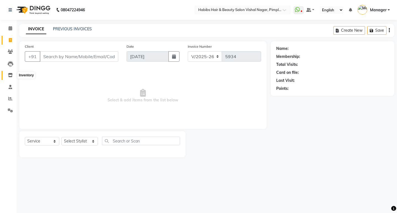
click at [9, 74] on icon at bounding box center [10, 75] width 5 height 4
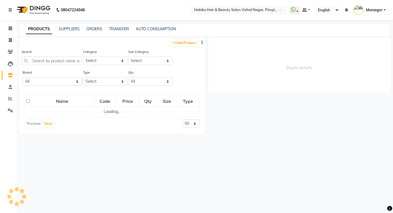
select select
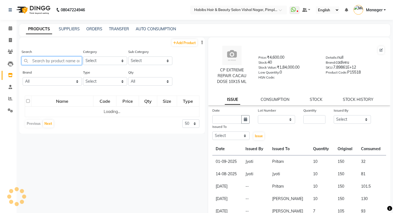
click at [69, 62] on input "text" at bounding box center [51, 61] width 60 height 9
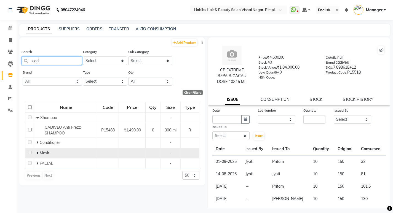
type input "cad"
click at [38, 154] on icon at bounding box center [37, 153] width 2 height 4
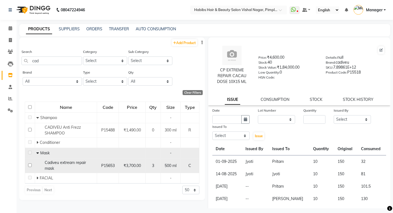
click at [29, 165] on input "checkbox" at bounding box center [30, 165] width 4 height 4
checkbox input "true"
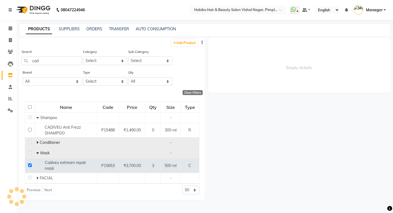
select select
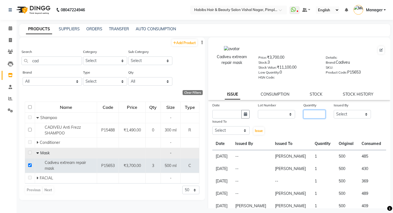
click at [305, 113] on input "number" at bounding box center [314, 114] width 22 height 9
type input "1"
drag, startPoint x: 258, startPoint y: 116, endPoint x: 264, endPoint y: 117, distance: 5.4
click at [258, 116] on select "None" at bounding box center [276, 114] width 37 height 9
select select "0: null"
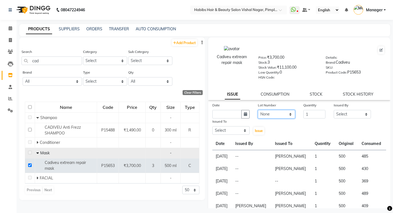
click at [258, 110] on select "None" at bounding box center [276, 114] width 37 height 9
click at [232, 114] on input "text" at bounding box center [226, 114] width 29 height 9
select select "9"
select select "2025"
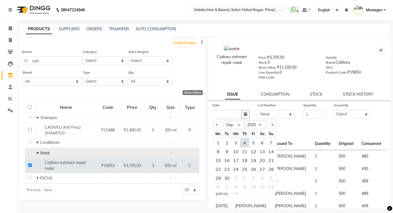
click at [243, 144] on div "4" at bounding box center [244, 142] width 9 height 9
type input "[DATE]"
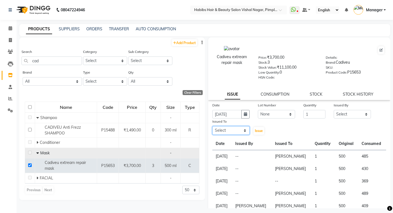
click at [233, 133] on select "Select [PERSON_NAME] Manager [PERSON_NAME] [PERSON_NAME] [MEDICAL_DATA][PERSON_…" at bounding box center [230, 130] width 37 height 9
select select "39766"
click at [212, 126] on select "Select [PERSON_NAME] Manager [PERSON_NAME] [PERSON_NAME] [MEDICAL_DATA][PERSON_…" at bounding box center [230, 130] width 37 height 9
click at [353, 108] on div "Issued By" at bounding box center [352, 106] width 37 height 8
click at [351, 112] on select "Select [PERSON_NAME] Manager [PERSON_NAME] [PERSON_NAME] [MEDICAL_DATA][PERSON_…" at bounding box center [352, 114] width 37 height 9
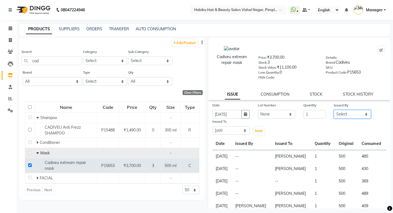
select select "39766"
click at [334, 110] on select "Select [PERSON_NAME] Manager [PERSON_NAME] [PERSON_NAME] [MEDICAL_DATA][PERSON_…" at bounding box center [352, 114] width 37 height 9
click at [255, 130] on span "Issue" at bounding box center [259, 131] width 8 height 4
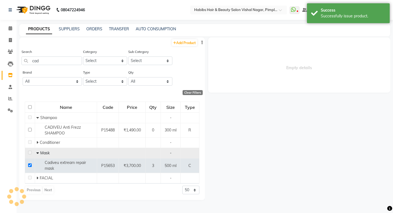
select select
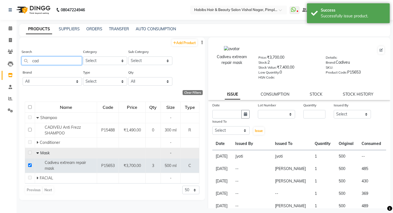
click at [52, 62] on input "cad" at bounding box center [51, 61] width 60 height 9
type input "c"
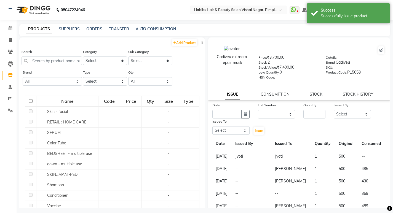
click at [37, 2] on nav "08047224946 Select Location × Habibs Hair & Beauty Salon Vishal Nagar, Pimple N…" at bounding box center [196, 10] width 393 height 20
click at [37, 5] on img at bounding box center [33, 9] width 38 height 15
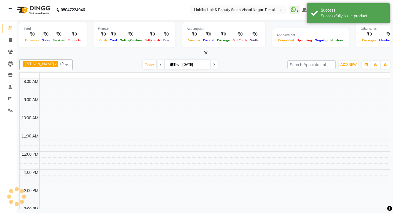
click at [37, 6] on img at bounding box center [33, 9] width 38 height 15
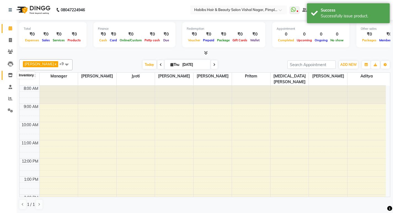
click at [9, 74] on icon at bounding box center [10, 75] width 5 height 4
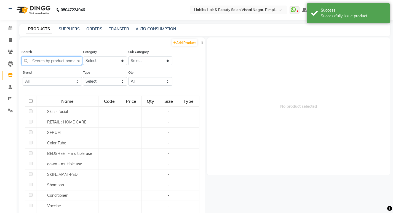
click at [55, 63] on input "text" at bounding box center [51, 61] width 60 height 9
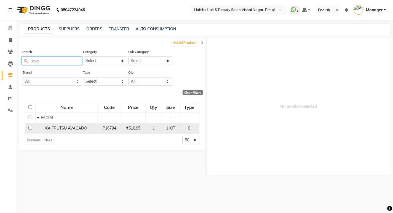
type input "ava"
click at [30, 128] on input "checkbox" at bounding box center [30, 128] width 4 height 4
checkbox input "true"
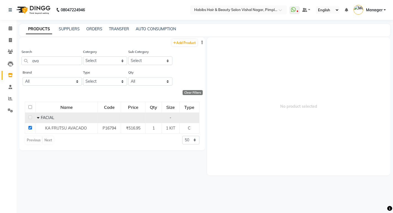
select select
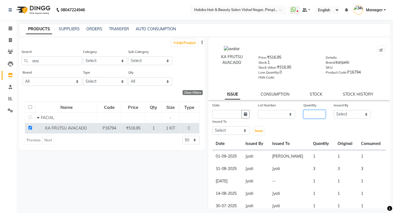
click at [310, 112] on input "number" at bounding box center [314, 114] width 22 height 9
type input "1"
click at [351, 115] on select "Select [PERSON_NAME] Manager [PERSON_NAME] [PERSON_NAME] [MEDICAL_DATA][PERSON_…" at bounding box center [352, 114] width 37 height 9
select select "39766"
click at [334, 110] on select "Select [PERSON_NAME] Manager [PERSON_NAME] [PERSON_NAME] [MEDICAL_DATA][PERSON_…" at bounding box center [352, 114] width 37 height 9
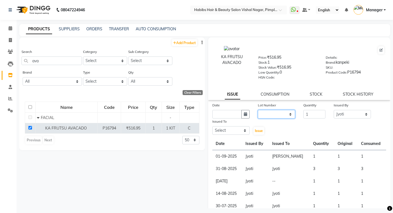
click at [284, 113] on select "None" at bounding box center [276, 114] width 37 height 9
select select "0: null"
click at [258, 110] on select "None" at bounding box center [276, 114] width 37 height 9
click at [231, 114] on input "text" at bounding box center [226, 114] width 29 height 9
select select "9"
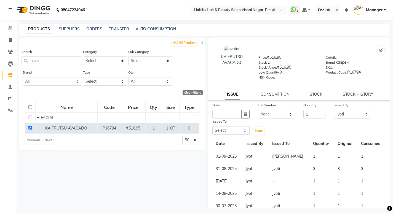
select select "2025"
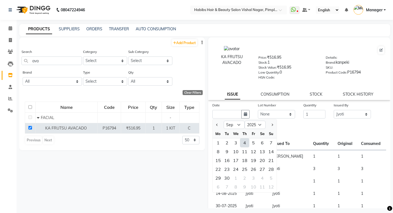
click at [245, 144] on div "4" at bounding box center [244, 142] width 9 height 9
type input "[DATE]"
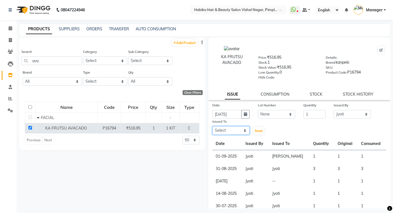
click at [236, 132] on select "Select [PERSON_NAME] Manager [PERSON_NAME] [PERSON_NAME] [MEDICAL_DATA][PERSON_…" at bounding box center [230, 130] width 37 height 9
select select "39766"
click at [212, 126] on select "Select [PERSON_NAME] Manager [PERSON_NAME] [PERSON_NAME] [MEDICAL_DATA][PERSON_…" at bounding box center [230, 130] width 37 height 9
click at [257, 133] on button "Issue" at bounding box center [258, 131] width 11 height 8
select select
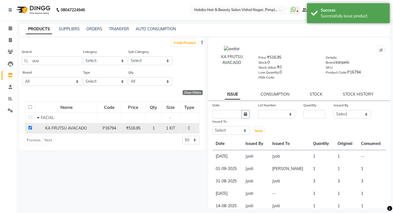
click at [31, 128] on input "checkbox" at bounding box center [30, 128] width 4 height 4
checkbox input "false"
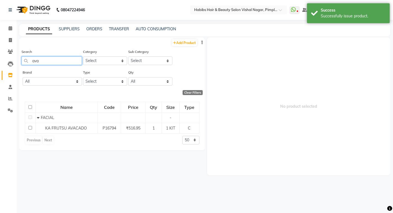
click at [61, 60] on input "ava" at bounding box center [51, 61] width 60 height 9
type input "a"
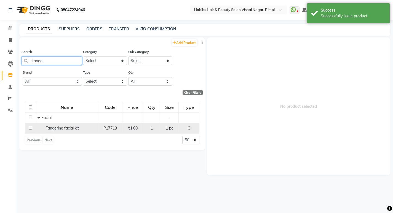
type input "tange"
click at [31, 128] on input "checkbox" at bounding box center [31, 128] width 4 height 4
checkbox input "true"
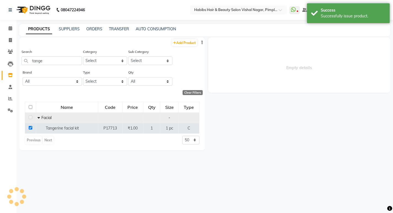
select select
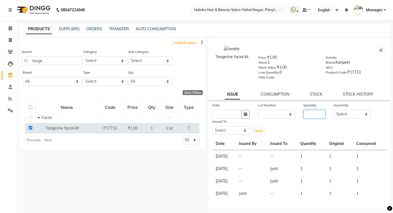
click at [313, 111] on input "number" at bounding box center [314, 114] width 22 height 9
type input "1"
click at [343, 114] on select "Select [PERSON_NAME] Manager [PERSON_NAME] [PERSON_NAME] [MEDICAL_DATA][PERSON_…" at bounding box center [352, 114] width 37 height 9
select select "39766"
click at [334, 110] on select "Select [PERSON_NAME] Manager [PERSON_NAME] [PERSON_NAME] [MEDICAL_DATA][PERSON_…" at bounding box center [352, 114] width 37 height 9
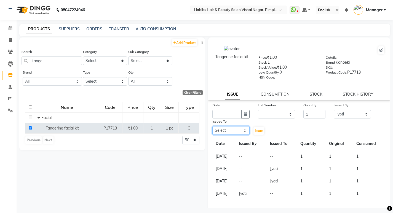
click at [233, 130] on select "Select [PERSON_NAME] Manager [PERSON_NAME] [PERSON_NAME] [MEDICAL_DATA][PERSON_…" at bounding box center [230, 130] width 37 height 9
select select "39766"
click at [212, 126] on select "Select [PERSON_NAME] Manager [PERSON_NAME] [PERSON_NAME] [MEDICAL_DATA][PERSON_…" at bounding box center [230, 130] width 37 height 9
click at [273, 113] on select "None" at bounding box center [276, 114] width 37 height 9
select select "0: null"
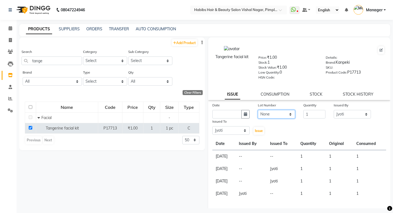
click at [258, 110] on select "None" at bounding box center [276, 114] width 37 height 9
click at [224, 112] on input "text" at bounding box center [226, 114] width 29 height 9
select select "9"
select select "2025"
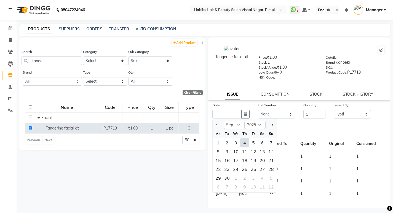
click at [244, 144] on div "4" at bounding box center [244, 142] width 9 height 9
type input "[DATE]"
click at [236, 144] on th "Date" at bounding box center [223, 144] width 23 height 13
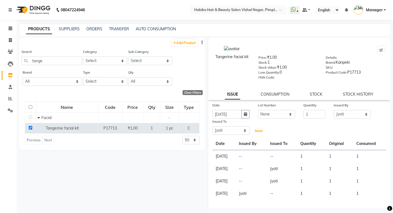
click at [259, 131] on span "Issue" at bounding box center [259, 131] width 8 height 4
select select
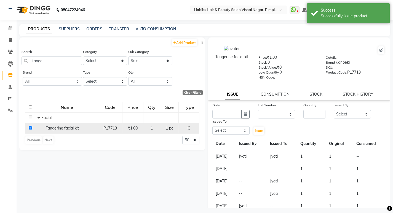
click at [31, 128] on input "checkbox" at bounding box center [31, 128] width 4 height 4
checkbox input "false"
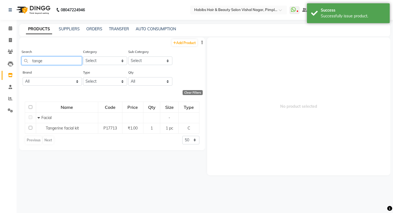
click at [76, 58] on input "tange" at bounding box center [51, 61] width 60 height 9
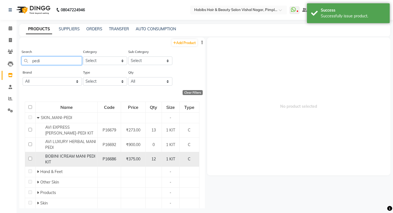
type input "pedi"
click at [29, 159] on input "checkbox" at bounding box center [30, 159] width 4 height 4
checkbox input "true"
select select
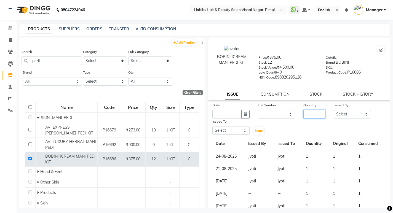
click at [316, 115] on input "number" at bounding box center [314, 114] width 22 height 9
type input "1"
click at [345, 114] on select "Select [PERSON_NAME] Manager [PERSON_NAME] [PERSON_NAME] [MEDICAL_DATA][PERSON_…" at bounding box center [352, 114] width 37 height 9
select select "39766"
click at [334, 110] on select "Select [PERSON_NAME] Manager [PERSON_NAME] [PERSON_NAME] [MEDICAL_DATA][PERSON_…" at bounding box center [352, 114] width 37 height 9
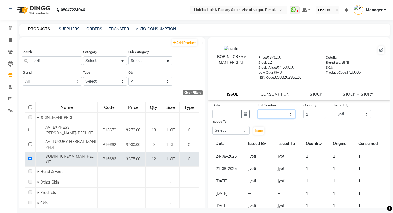
click at [278, 115] on select "None" at bounding box center [276, 114] width 37 height 9
drag, startPoint x: 278, startPoint y: 115, endPoint x: 278, endPoint y: 111, distance: 4.1
click at [278, 111] on select "None" at bounding box center [276, 114] width 37 height 9
select select "0: null"
click at [258, 110] on select "None" at bounding box center [276, 114] width 37 height 9
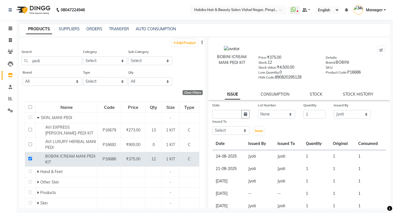
click at [270, 124] on div "Date Lot Number None Quantity 1 Issued By Select [PERSON_NAME] Manager [PERSON_…" at bounding box center [299, 118] width 182 height 33
click at [232, 113] on input "text" at bounding box center [226, 114] width 29 height 9
select select "9"
select select "2025"
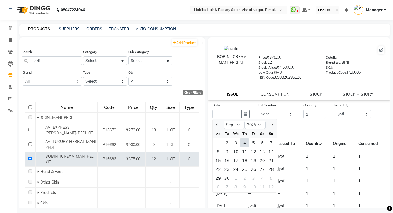
click at [245, 143] on div "4" at bounding box center [244, 142] width 9 height 9
type input "[DATE]"
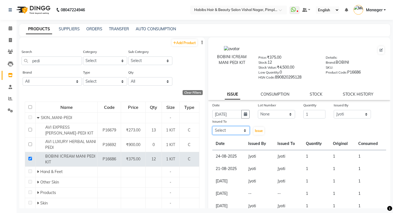
click at [232, 131] on select "Select [PERSON_NAME] Manager [PERSON_NAME] [PERSON_NAME] [MEDICAL_DATA][PERSON_…" at bounding box center [230, 130] width 37 height 9
select select "39766"
click at [212, 126] on select "Select [PERSON_NAME] Manager [PERSON_NAME] [PERSON_NAME] [MEDICAL_DATA][PERSON_…" at bounding box center [230, 130] width 37 height 9
click at [258, 131] on span "Issue" at bounding box center [259, 131] width 8 height 4
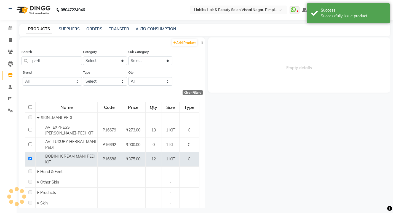
select select
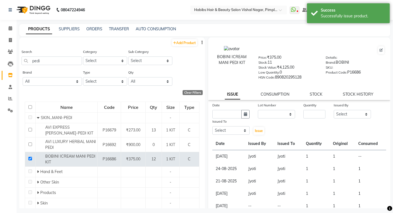
click at [40, 7] on img at bounding box center [33, 9] width 38 height 15
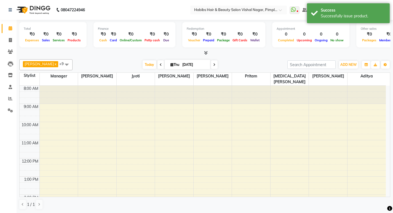
click at [40, 7] on img at bounding box center [33, 9] width 38 height 15
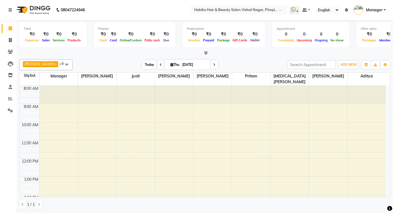
click at [150, 64] on span "Today" at bounding box center [150, 64] width 14 height 9
click at [39, 6] on img at bounding box center [33, 9] width 38 height 15
click at [36, 3] on img at bounding box center [33, 9] width 38 height 15
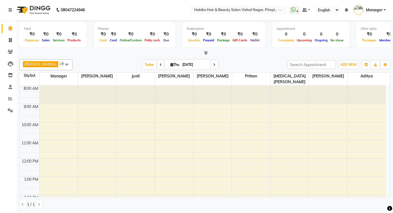
click at [36, 3] on img at bounding box center [33, 9] width 38 height 15
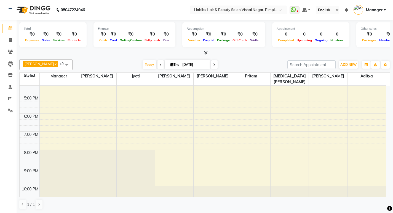
scroll to position [162, 0]
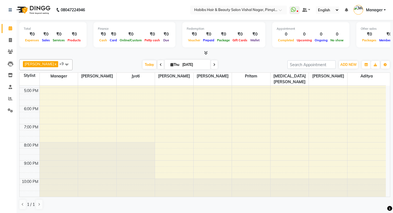
click at [159, 64] on span at bounding box center [160, 64] width 7 height 9
type input "[DATE]"
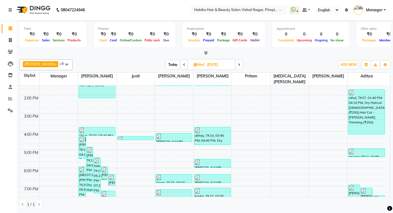
scroll to position [152, 0]
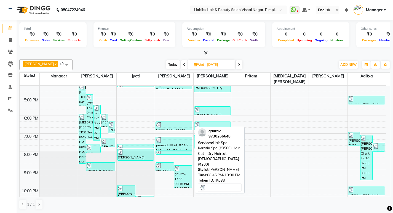
click at [186, 173] on div "gaurav, TK33, 08:45 PM-10:00 PM, Hair Spa - Keratin Spa (₹3500),Hair Cut - Dry …" at bounding box center [183, 177] width 18 height 22
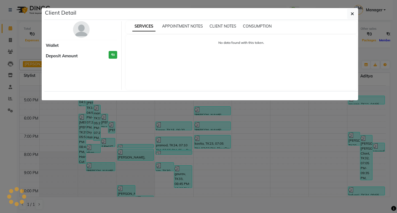
select select "3"
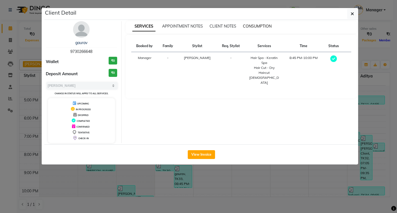
click at [263, 27] on span "CONSUMPTION" at bounding box center [257, 26] width 29 height 5
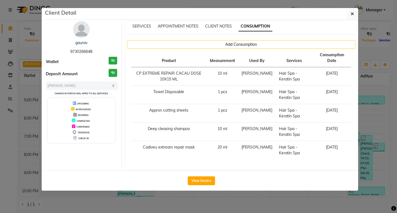
click at [312, 196] on ngb-modal-window "Client Detail gaurav 9730266648 Wallet ₹0 Deposit Amount ₹0 Select MARK DONE UP…" at bounding box center [198, 106] width 397 height 213
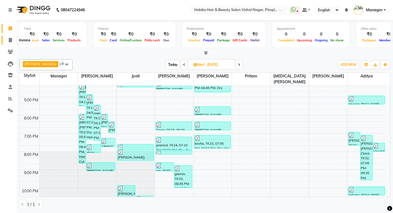
click at [10, 40] on icon at bounding box center [10, 40] width 3 height 4
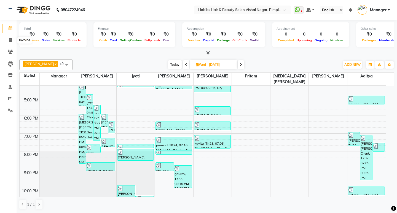
select select "5725"
select select "service"
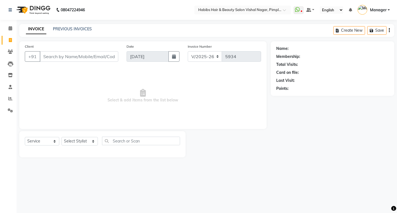
click at [64, 54] on input "Client" at bounding box center [79, 56] width 79 height 10
click at [77, 58] on input "Client" at bounding box center [79, 56] width 79 height 10
type input "9"
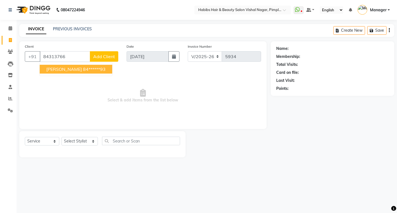
click at [83, 69] on ngb-highlight "84******93" at bounding box center [94, 69] width 23 height 6
type input "84******93"
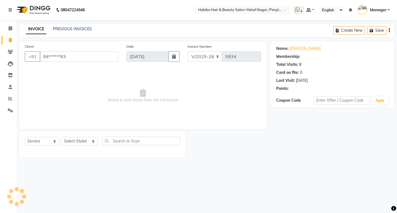
select select "1: Object"
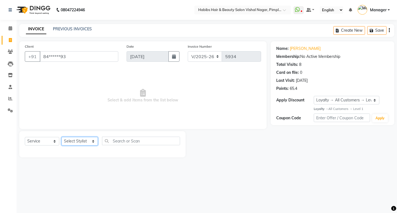
click at [82, 141] on select "Select Stylist [PERSON_NAME] Manager [PERSON_NAME] [PERSON_NAME] [MEDICAL_DATA]…" at bounding box center [79, 141] width 36 height 9
select select "39766"
click at [61, 137] on select "Select Stylist [PERSON_NAME] Manager [PERSON_NAME] [PERSON_NAME] [MEDICAL_DATA]…" at bounding box center [79, 141] width 36 height 9
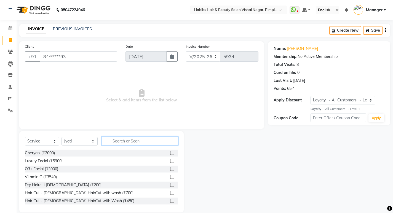
click at [151, 142] on input "text" at bounding box center [140, 141] width 76 height 9
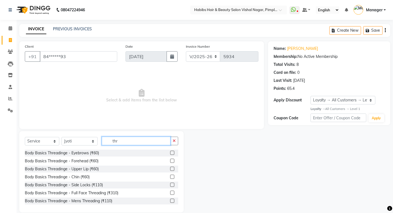
type input "thr"
click at [170, 152] on label at bounding box center [172, 153] width 4 height 4
click at [170, 152] on input "checkbox" at bounding box center [172, 153] width 4 height 4
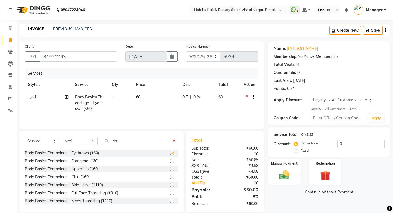
checkbox input "false"
click at [159, 141] on input "thr" at bounding box center [136, 141] width 69 height 9
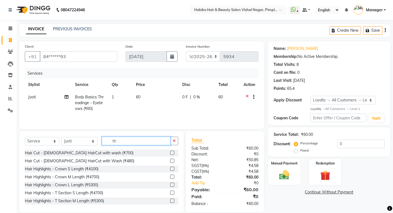
type input "t"
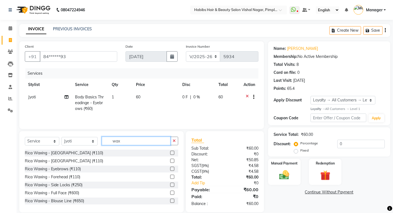
type input "wax"
click at [170, 161] on label at bounding box center [172, 161] width 4 height 4
click at [170, 161] on input "checkbox" at bounding box center [172, 161] width 4 height 4
click at [168, 145] on input "wax" at bounding box center [136, 141] width 69 height 9
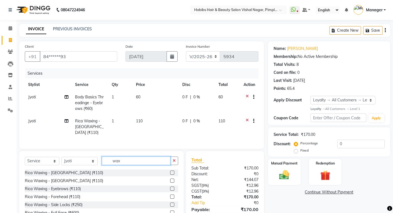
checkbox input "false"
click at [346, 140] on input "0" at bounding box center [360, 144] width 47 height 9
type input "010"
click at [232, 129] on td "99" at bounding box center [227, 127] width 25 height 24
select select "39766"
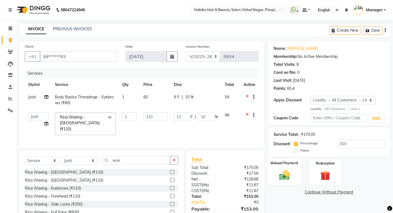
scroll to position [25, 0]
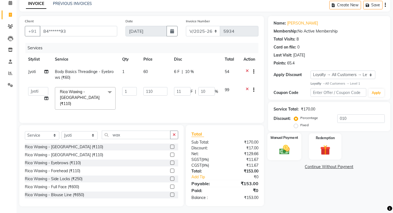
click at [297, 143] on div "Manual Payment" at bounding box center [284, 146] width 34 height 27
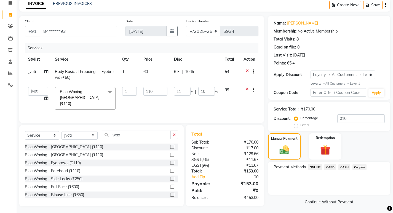
click at [316, 168] on span "ONLINE" at bounding box center [315, 167] width 14 height 6
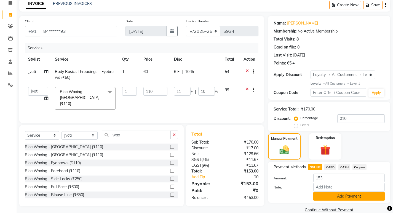
click at [334, 197] on button "Add Payment" at bounding box center [348, 196] width 71 height 9
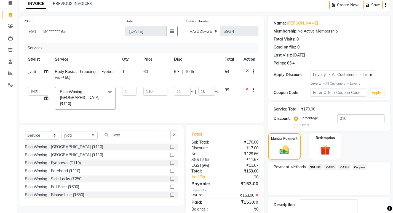
scroll to position [64, 0]
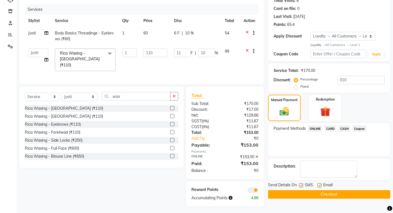
click at [333, 195] on button "Checkout" at bounding box center [329, 194] width 122 height 9
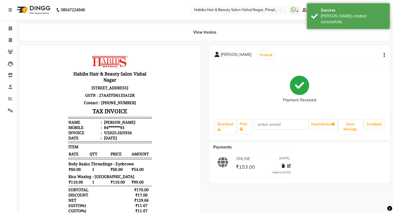
click at [31, 7] on img at bounding box center [33, 9] width 38 height 15
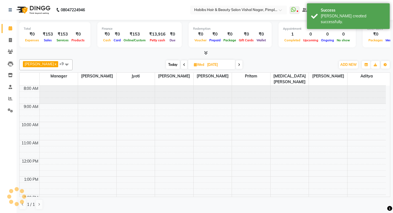
click at [31, 7] on img at bounding box center [33, 9] width 38 height 15
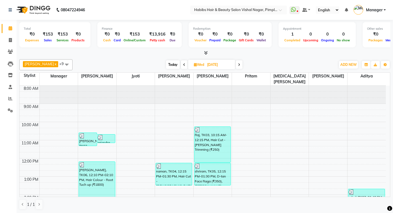
click at [36, 9] on img at bounding box center [33, 9] width 38 height 15
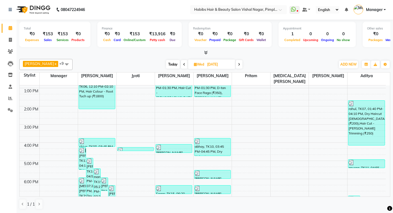
scroll to position [138, 0]
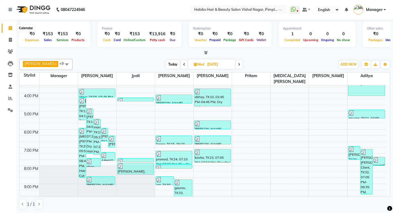
click at [9, 26] on icon at bounding box center [11, 28] width 4 height 4
click at [10, 39] on icon at bounding box center [10, 40] width 3 height 4
select select "5725"
select select "service"
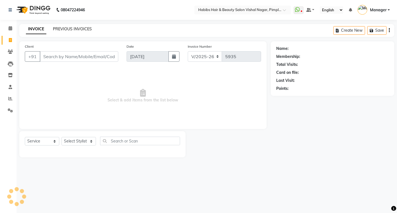
click at [82, 29] on link "PREVIOUS INVOICES" at bounding box center [72, 28] width 39 height 5
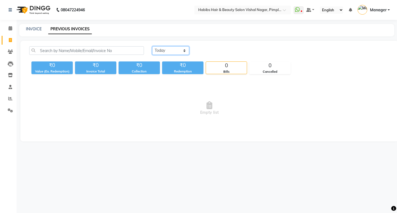
click at [168, 50] on select "[DATE] [DATE] Custom Range" at bounding box center [170, 50] width 37 height 9
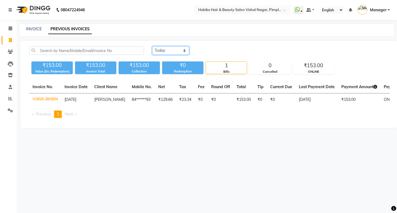
select select "[DATE]"
click at [152, 46] on select "[DATE] [DATE] Custom Range" at bounding box center [170, 50] width 37 height 9
click at [169, 64] on div "₹0" at bounding box center [182, 65] width 41 height 8
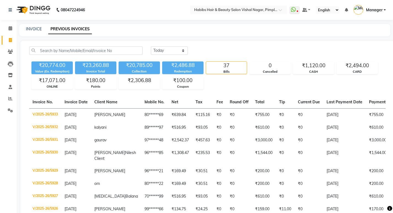
click at [36, 9] on img at bounding box center [33, 9] width 38 height 15
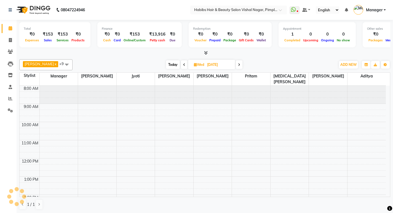
click at [36, 9] on img at bounding box center [33, 9] width 38 height 15
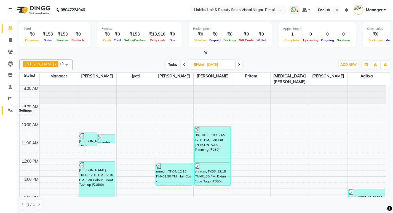
click at [9, 109] on icon at bounding box center [10, 110] width 5 height 4
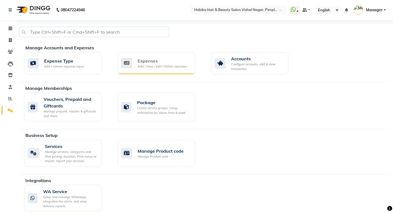
click at [163, 60] on div "Expenses" at bounding box center [162, 61] width 49 height 7
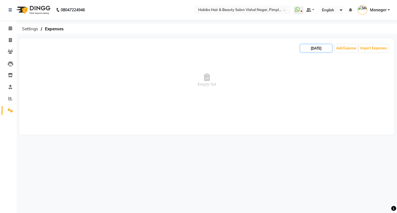
drag, startPoint x: 311, startPoint y: 47, endPoint x: 308, endPoint y: 48, distance: 3.5
click at [308, 48] on input "[DATE]" at bounding box center [316, 48] width 32 height 8
select select "9"
select select "2025"
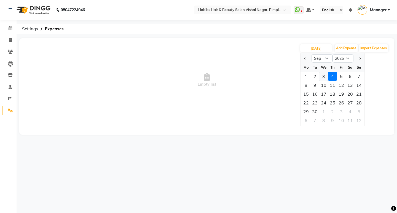
click at [324, 76] on div "3" at bounding box center [323, 76] width 9 height 9
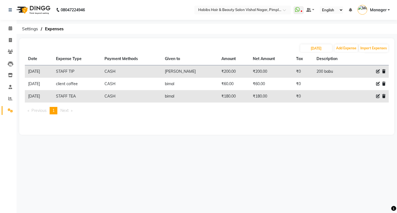
click at [43, 8] on img at bounding box center [33, 9] width 38 height 15
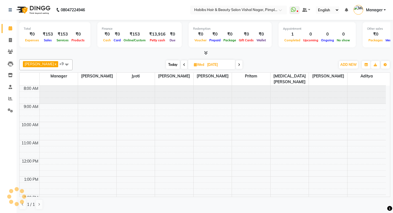
click at [43, 8] on img at bounding box center [33, 9] width 38 height 15
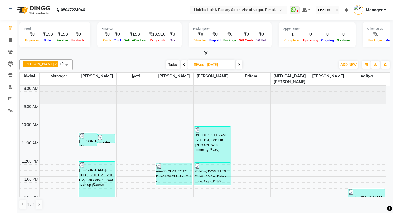
click at [32, 7] on img at bounding box center [33, 9] width 38 height 15
click at [18, 9] on img at bounding box center [33, 9] width 38 height 15
click at [21, 9] on img at bounding box center [33, 9] width 38 height 15
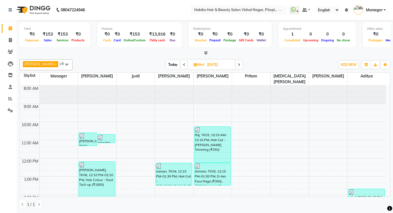
click at [21, 9] on img at bounding box center [33, 9] width 38 height 15
click at [12, 40] on icon at bounding box center [10, 40] width 3 height 4
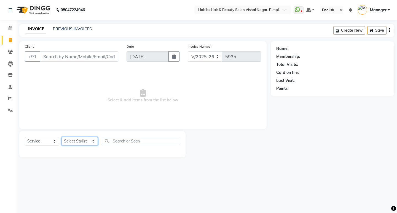
click at [82, 140] on select "Select Stylist [PERSON_NAME] Manager [PERSON_NAME] [PERSON_NAME] [MEDICAL_DATA]…" at bounding box center [79, 141] width 36 height 9
click at [61, 137] on select "Select Stylist [PERSON_NAME] Manager [PERSON_NAME] [PERSON_NAME] [MEDICAL_DATA]…" at bounding box center [79, 141] width 36 height 9
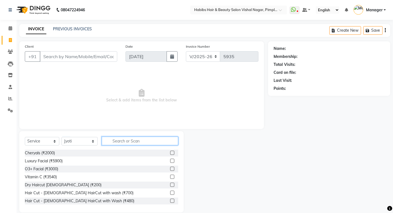
click at [128, 139] on input "text" at bounding box center [140, 141] width 76 height 9
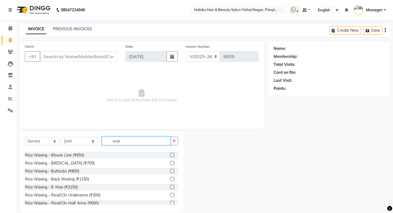
scroll to position [55, 0]
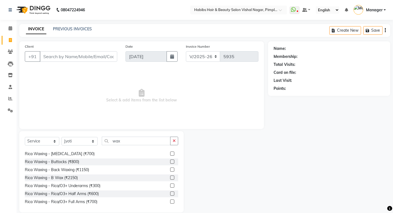
click at [170, 185] on label at bounding box center [172, 186] width 4 height 4
click at [170, 185] on input "checkbox" at bounding box center [172, 186] width 4 height 4
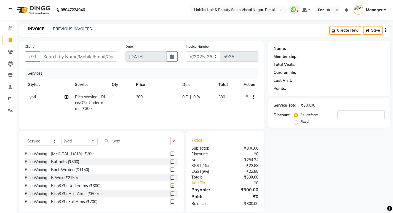
scroll to position [83, 0]
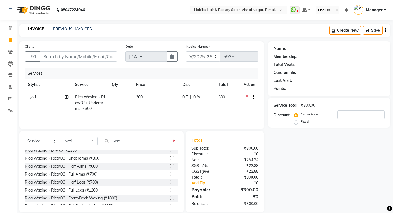
click at [170, 174] on label at bounding box center [172, 174] width 4 height 4
click at [170, 174] on input "checkbox" at bounding box center [172, 175] width 4 height 4
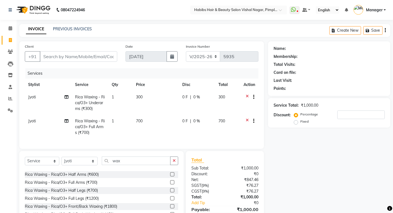
scroll to position [105, 0]
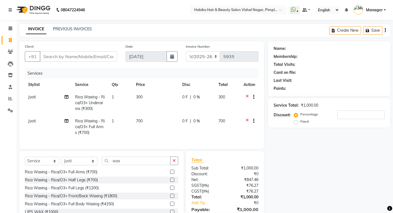
click at [170, 190] on label at bounding box center [172, 188] width 4 height 4
click at [170, 190] on input "checkbox" at bounding box center [172, 188] width 4 height 4
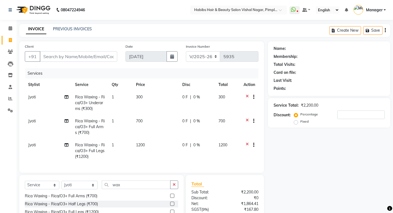
click at [195, 103] on td "0 F | 0 %" at bounding box center [197, 103] width 36 height 24
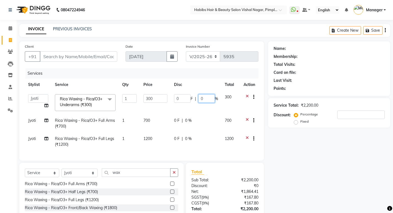
click at [211, 99] on input "0" at bounding box center [206, 98] width 17 height 9
click at [173, 176] on div "Client +91 Date [DATE] Invoice Number V/2025 V/[PHONE_NUMBER] Services Stylist …" at bounding box center [141, 142] width 253 height 203
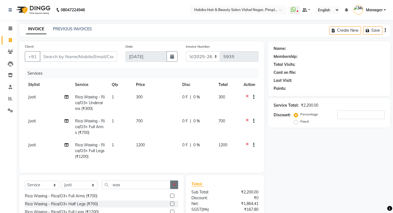
scroll to position [55, 0]
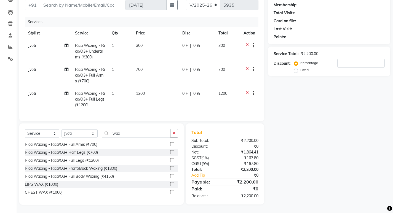
drag, startPoint x: 174, startPoint y: 132, endPoint x: 152, endPoint y: 133, distance: 22.1
click at [173, 133] on icon "button" at bounding box center [174, 133] width 3 height 4
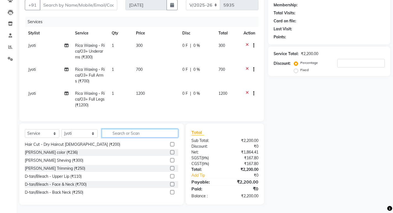
click at [152, 133] on input "text" at bounding box center [140, 133] width 76 height 9
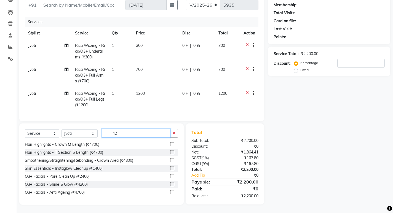
scroll to position [0, 0]
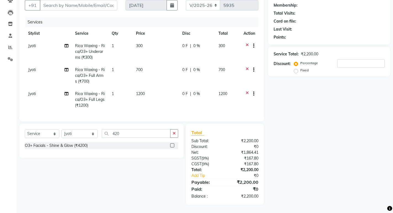
click at [172, 145] on label at bounding box center [172, 145] width 4 height 4
click at [172, 145] on input "checkbox" at bounding box center [172, 146] width 4 height 4
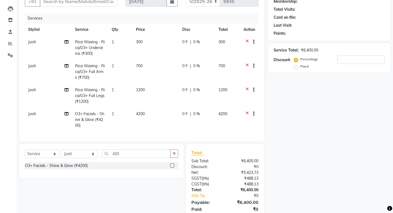
click at [172, 168] on label at bounding box center [172, 165] width 4 height 4
click at [172, 168] on input "checkbox" at bounding box center [172, 166] width 4 height 4
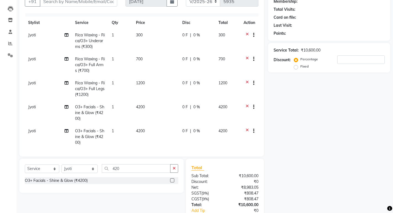
scroll to position [13, 0]
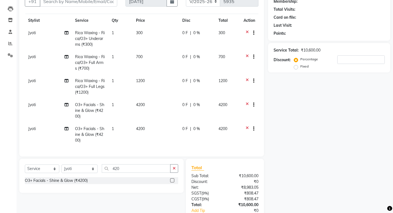
click at [150, 103] on td "4200" at bounding box center [156, 111] width 46 height 24
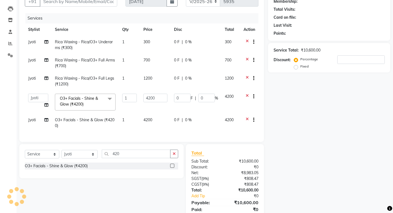
scroll to position [0, 0]
click at [156, 100] on input "4200" at bounding box center [155, 98] width 24 height 9
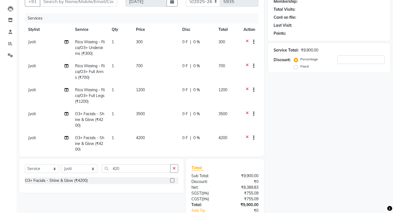
click at [165, 122] on tbody "Jyoti Rica Waxing - Rica/O3+ Underarms (₹300) 1 300 0 F | 0 % 300 Jyoti Rica Wa…" at bounding box center [141, 96] width 233 height 120
click at [160, 134] on td "4200" at bounding box center [156, 144] width 46 height 24
click at [160, 134] on div "Services Stylist Service Qty Price Disc Total Action Jyoti Rica Waxing - Rica/O…" at bounding box center [141, 82] width 233 height 138
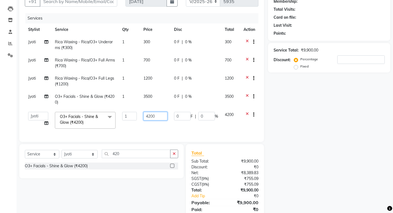
click at [163, 114] on input "4200" at bounding box center [155, 116] width 24 height 9
click at [162, 129] on tbody "Jyoti Rica Waxing - Rica/O3+ Underarms (₹300) 1 300 0 F | 0 % 300 Jyoti Rica Wa…" at bounding box center [141, 84] width 233 height 96
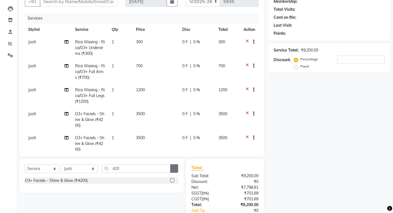
scroll to position [83, 0]
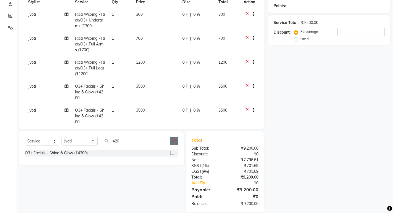
click at [174, 141] on icon "button" at bounding box center [174, 141] width 3 height 4
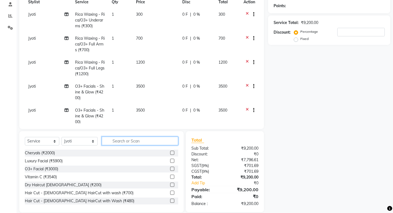
click at [162, 141] on input "text" at bounding box center [140, 141] width 76 height 9
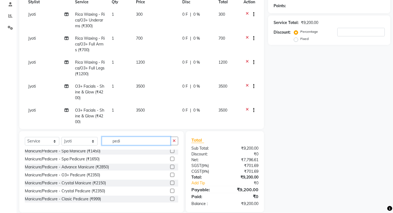
scroll to position [28, 0]
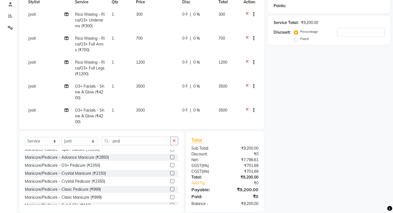
click at [170, 181] on label at bounding box center [172, 181] width 4 height 4
click at [170, 181] on input "checkbox" at bounding box center [172, 182] width 4 height 4
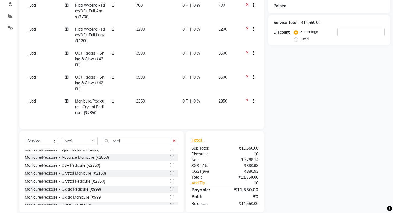
click at [152, 97] on td "2350" at bounding box center [156, 107] width 46 height 24
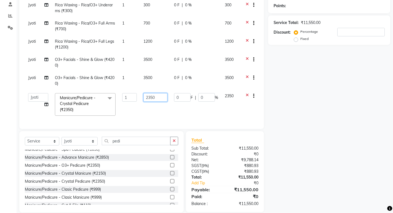
click at [158, 96] on input "2350" at bounding box center [155, 97] width 24 height 9
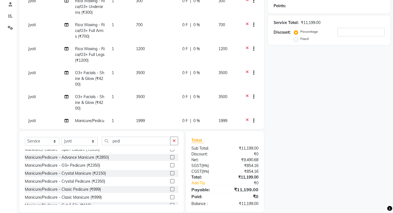
click at [156, 105] on tbody "Jyoti Rica Waxing - Rica/O3+ Underarms (₹300) 1 300 0 F | 0 % 300 Jyoti Rica Wa…" at bounding box center [141, 67] width 233 height 144
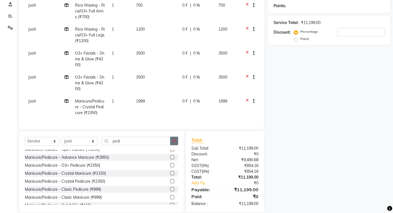
click at [174, 138] on button "button" at bounding box center [174, 141] width 8 height 9
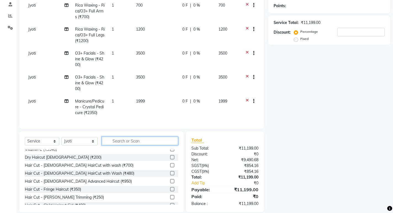
click at [157, 140] on input "text" at bounding box center [140, 141] width 76 height 9
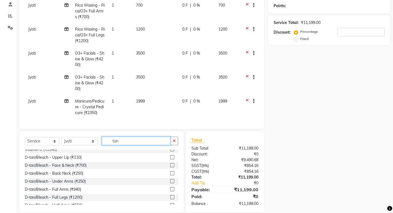
scroll to position [0, 0]
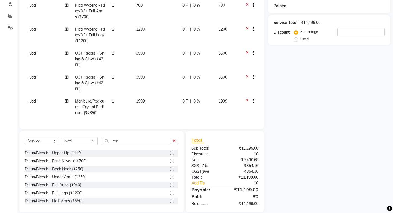
click at [170, 160] on label at bounding box center [172, 161] width 4 height 4
click at [170, 160] on input "checkbox" at bounding box center [172, 161] width 4 height 4
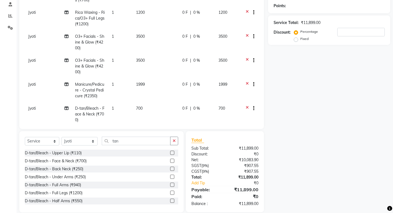
scroll to position [61, 0]
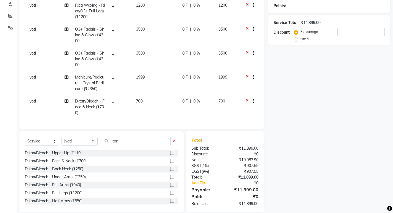
click at [170, 161] on label at bounding box center [172, 161] width 4 height 4
click at [170, 161] on input "checkbox" at bounding box center [172, 161] width 4 height 4
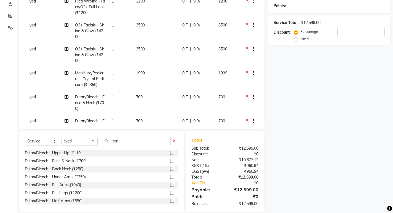
scroll to position [85, 0]
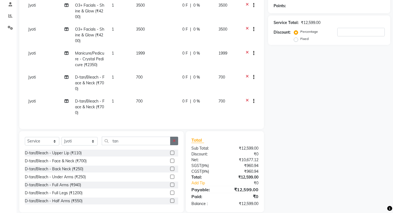
click at [175, 141] on icon "button" at bounding box center [174, 141] width 3 height 4
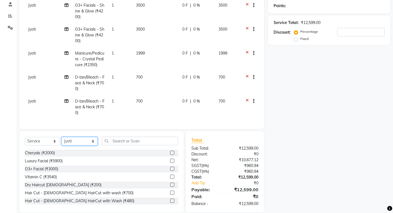
click at [71, 141] on select "Select Stylist [PERSON_NAME] Manager [PERSON_NAME] [PERSON_NAME] [MEDICAL_DATA]…" at bounding box center [79, 141] width 36 height 9
click at [61, 137] on select "Select Stylist [PERSON_NAME] Manager [PERSON_NAME] [PERSON_NAME] [MEDICAL_DATA]…" at bounding box center [79, 141] width 36 height 9
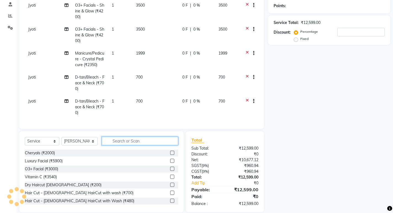
click at [131, 140] on input "text" at bounding box center [140, 141] width 76 height 9
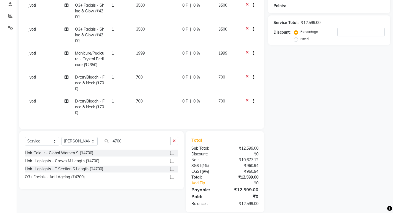
click at [171, 152] on label at bounding box center [172, 153] width 4 height 4
click at [171, 152] on input "checkbox" at bounding box center [172, 153] width 4 height 4
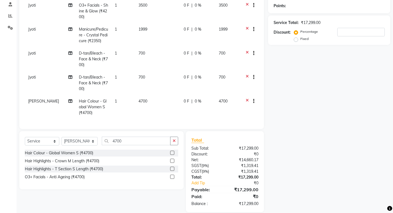
click at [161, 100] on td "4700" at bounding box center [157, 107] width 45 height 24
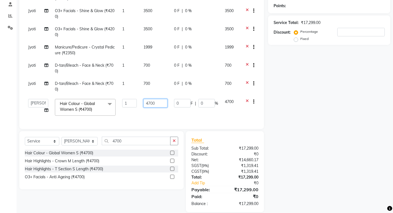
click at [161, 99] on input "4700" at bounding box center [155, 103] width 24 height 9
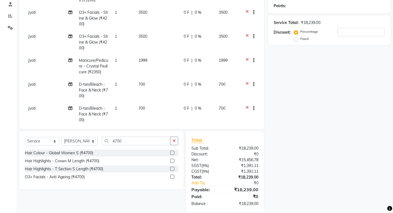
click at [160, 108] on tbody "Jyoti Rica Waxing - Rica/O3+ Underarms (₹300) 1 300 0 F | 0 % 300 Jyoti Rica Wa…" at bounding box center [141, 42] width 233 height 216
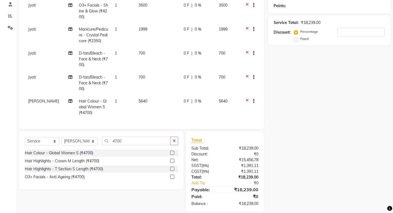
scroll to position [109, 0]
click at [174, 139] on icon "button" at bounding box center [174, 141] width 3 height 4
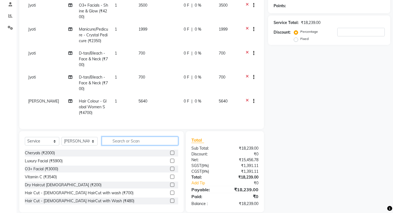
drag, startPoint x: 169, startPoint y: 141, endPoint x: 159, endPoint y: 138, distance: 9.9
click at [159, 138] on input "text" at bounding box center [140, 141] width 76 height 9
click at [159, 142] on input "text" at bounding box center [140, 141] width 76 height 9
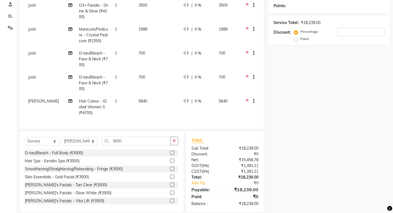
click at [170, 160] on label at bounding box center [172, 161] width 4 height 4
click at [170, 160] on input "checkbox" at bounding box center [172, 161] width 4 height 4
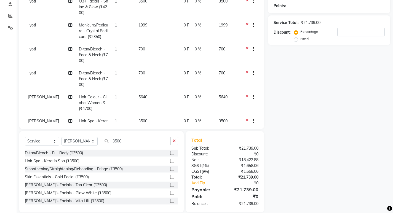
scroll to position [127, 0]
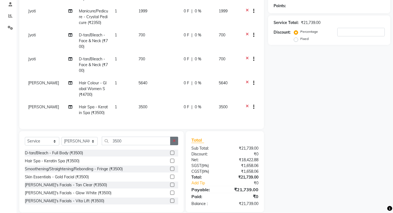
drag, startPoint x: 174, startPoint y: 138, endPoint x: 173, endPoint y: 141, distance: 3.1
click at [173, 141] on icon "button" at bounding box center [174, 141] width 3 height 4
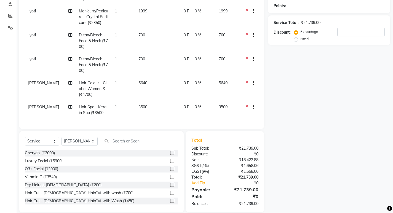
click at [170, 185] on label at bounding box center [172, 185] width 4 height 4
click at [170, 185] on input "checkbox" at bounding box center [172, 185] width 4 height 4
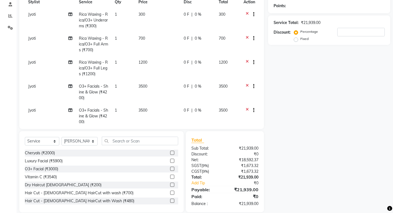
scroll to position [0, 0]
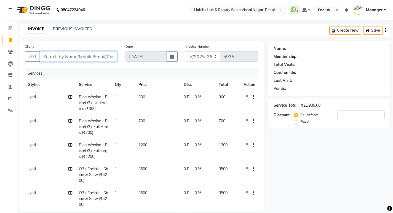
click at [98, 56] on input "Client" at bounding box center [78, 56] width 77 height 10
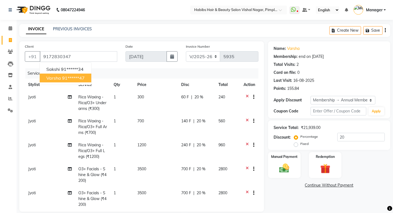
click at [249, 44] on div "Invoice Number V/2025 V/[PHONE_NUMBER]" at bounding box center [222, 55] width 80 height 23
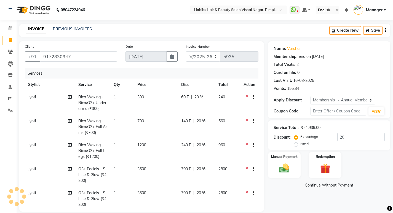
drag, startPoint x: 200, startPoint y: 106, endPoint x: 189, endPoint y: 103, distance: 11.5
click at [198, 106] on td "60 F | 20 %" at bounding box center [196, 103] width 37 height 24
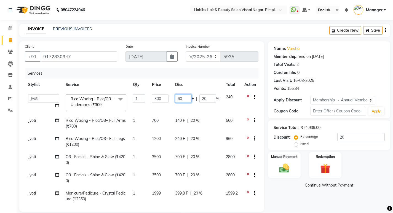
click at [181, 95] on input "60" at bounding box center [183, 98] width 17 height 9
click at [181, 104] on td "201 F | 20 %" at bounding box center [197, 102] width 51 height 23
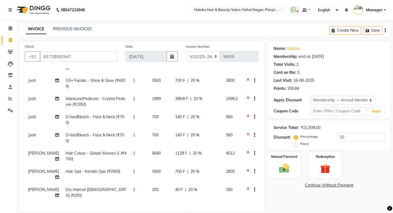
scroll to position [96, 0]
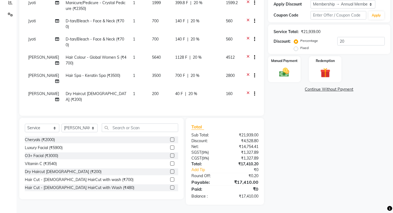
click at [191, 93] on td "40 F | 20 %" at bounding box center [197, 97] width 51 height 18
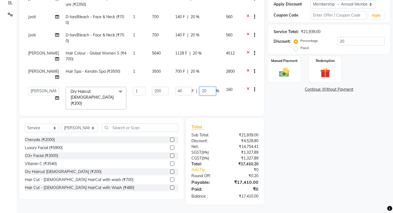
click at [199, 89] on input "20" at bounding box center [207, 91] width 17 height 9
click at [195, 100] on td "40 F | %" at bounding box center [197, 98] width 51 height 29
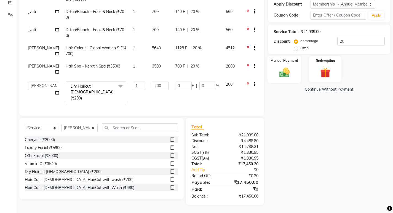
click at [292, 75] on img at bounding box center [284, 72] width 17 height 12
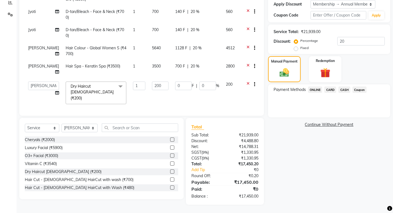
click at [316, 90] on span "ONLINE" at bounding box center [315, 90] width 14 height 6
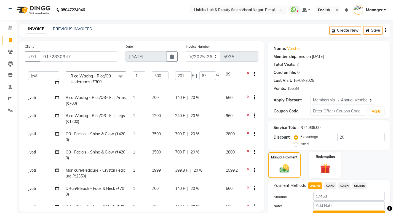
scroll to position [0, 0]
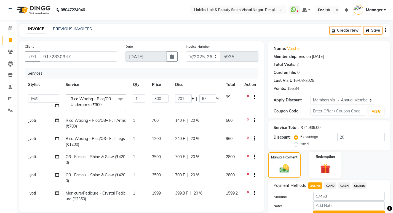
click at [246, 95] on icon at bounding box center [247, 97] width 3 height 7
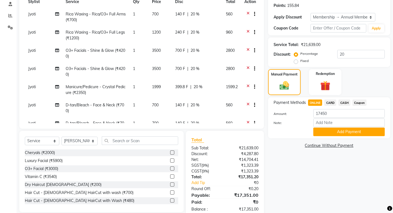
scroll to position [96, 0]
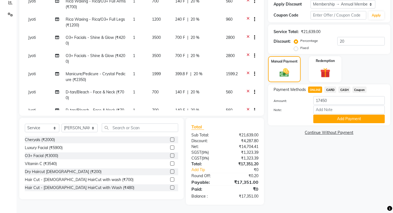
click at [314, 87] on span "ONLINE" at bounding box center [315, 90] width 14 height 6
click at [345, 117] on button "Add Payment" at bounding box center [348, 119] width 71 height 9
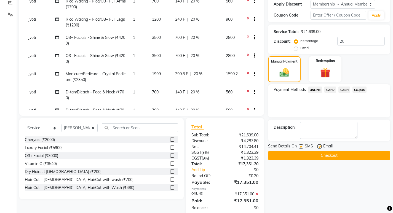
scroll to position [127, 0]
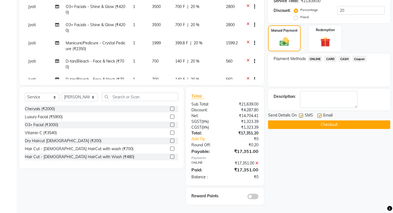
click at [251, 196] on span at bounding box center [252, 197] width 11 height 6
click at [258, 197] on input "checkbox" at bounding box center [258, 197] width 0 height 0
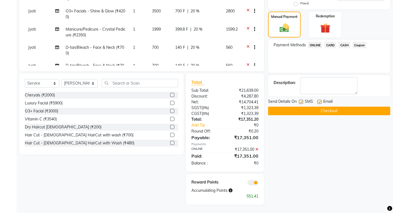
click at [332, 109] on button "Checkout" at bounding box center [329, 111] width 122 height 9
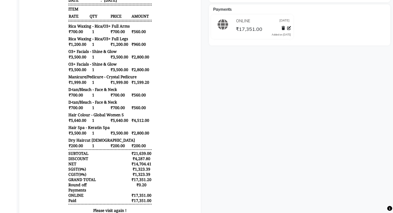
scroll to position [193, 0]
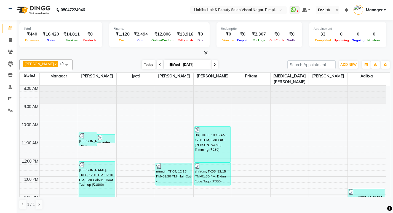
click at [149, 64] on span "Today" at bounding box center [149, 64] width 14 height 9
type input "[DATE]"
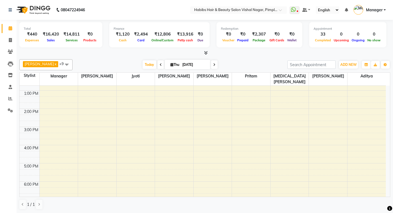
scroll to position [162, 0]
